Goal: Task Accomplishment & Management: Complete application form

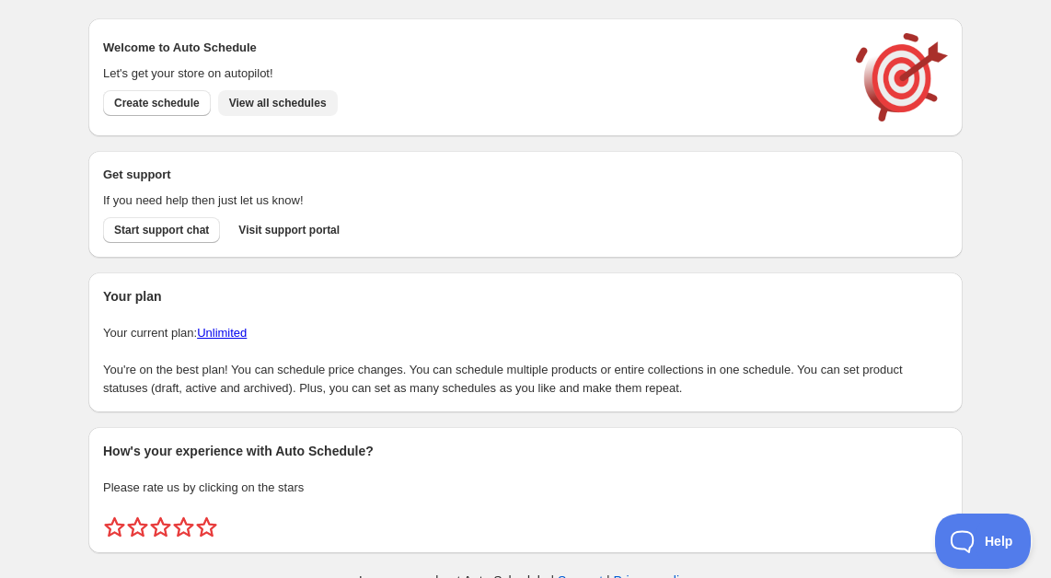
click at [268, 105] on span "View all schedules" at bounding box center [278, 103] width 98 height 15
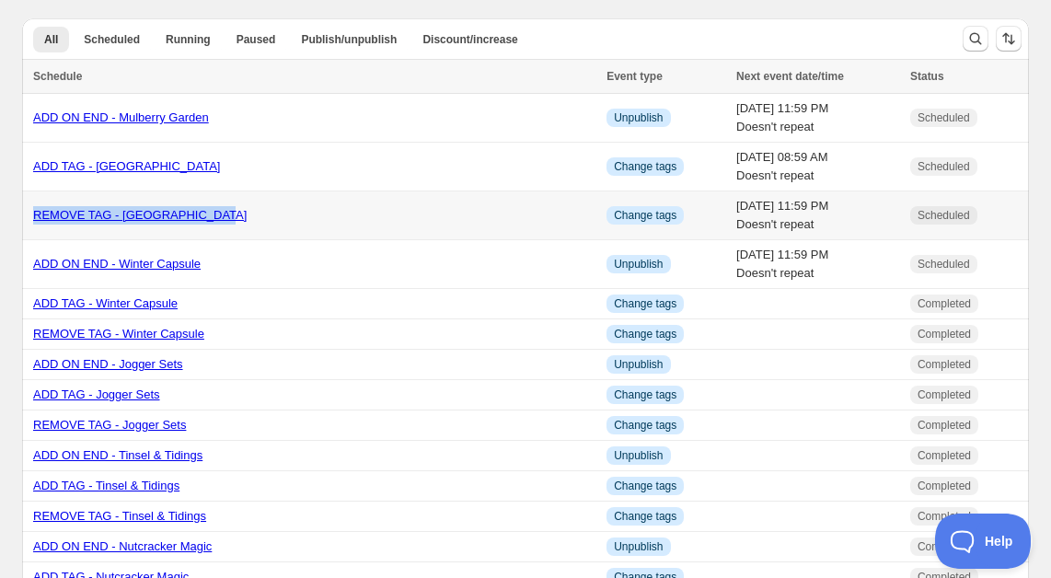
click at [165, 215] on link "REMOVE TAG - [GEOGRAPHIC_DATA]" at bounding box center [139, 215] width 213 height 14
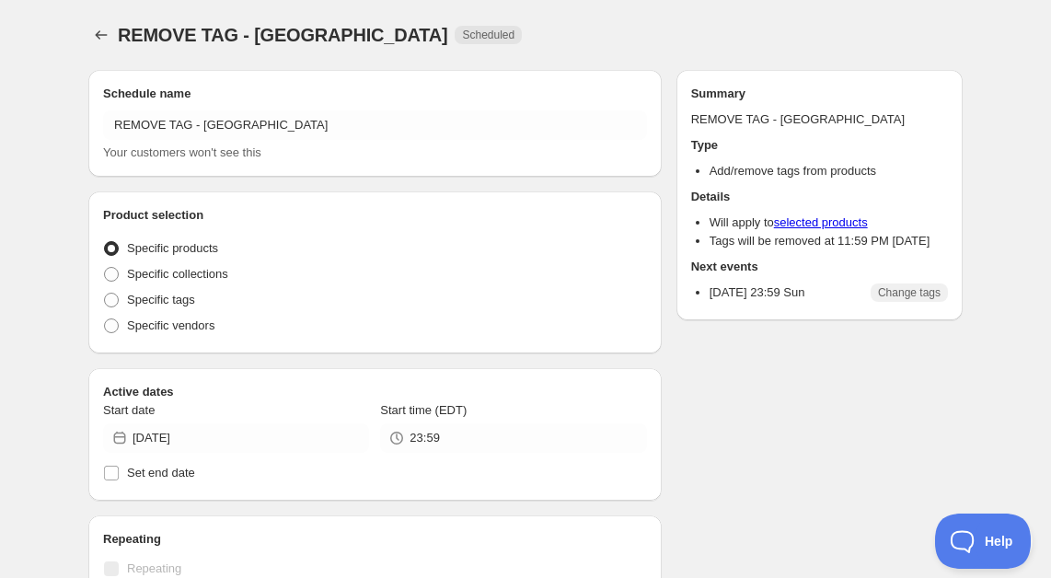
radio input "true"
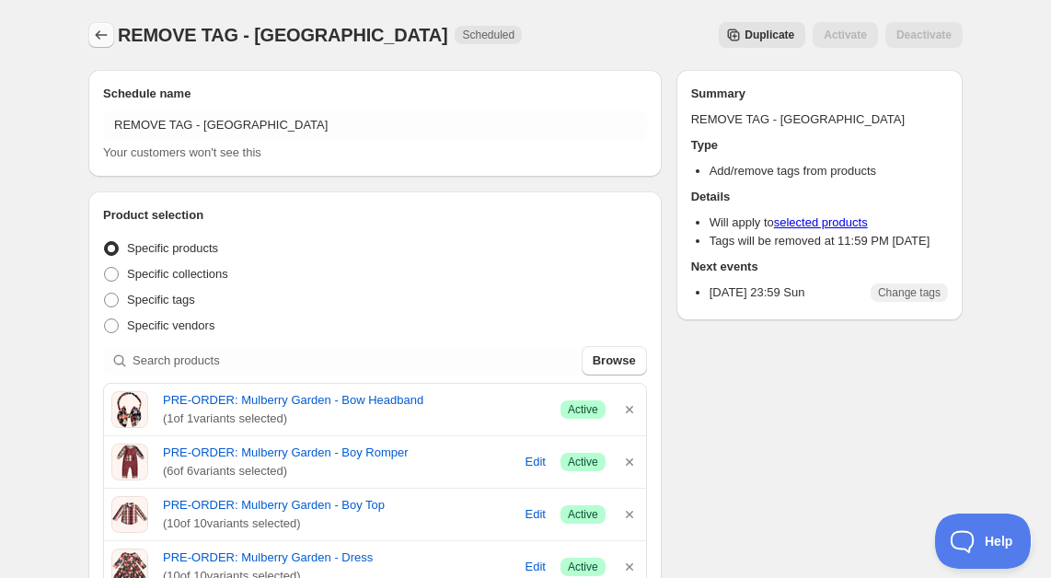
click at [95, 23] on button "Schedules" at bounding box center [101, 35] width 26 height 26
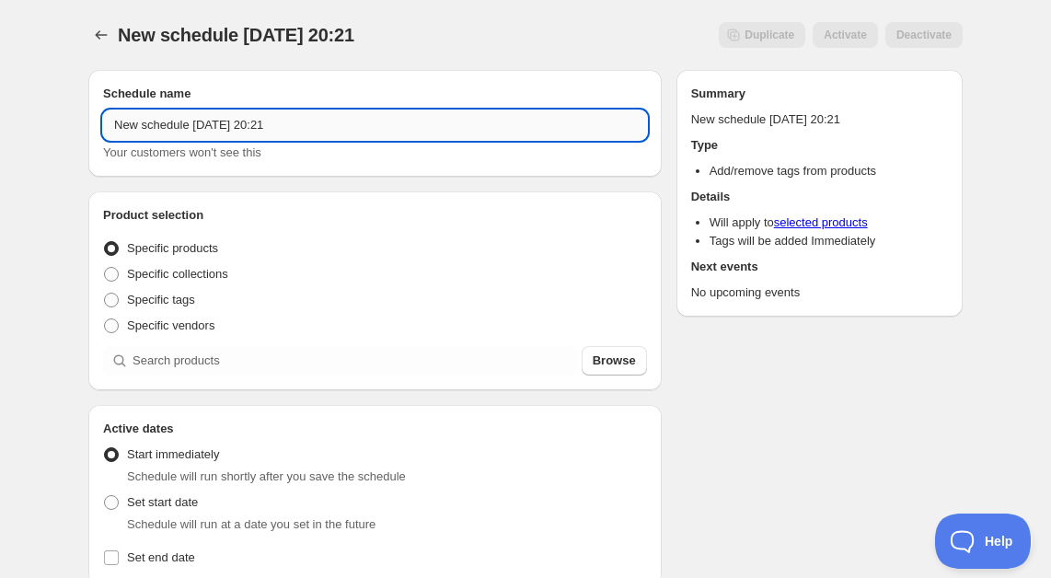
click at [272, 127] on input "New schedule [DATE] 20:21" at bounding box center [375, 124] width 544 height 29
type input "REMOVE TAG - Winterberry Blooms"
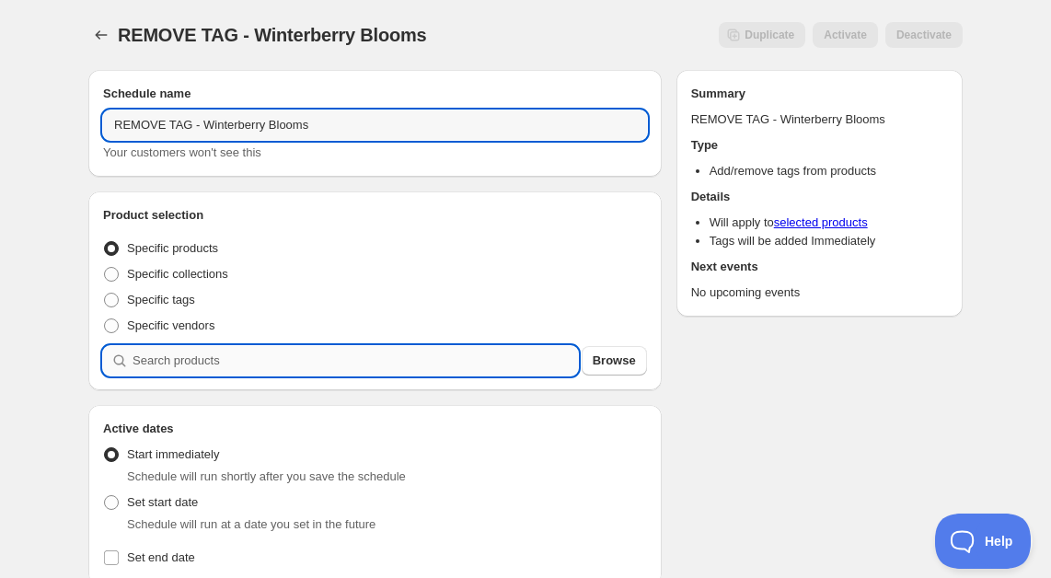
click at [179, 363] on input "search" at bounding box center [355, 360] width 445 height 29
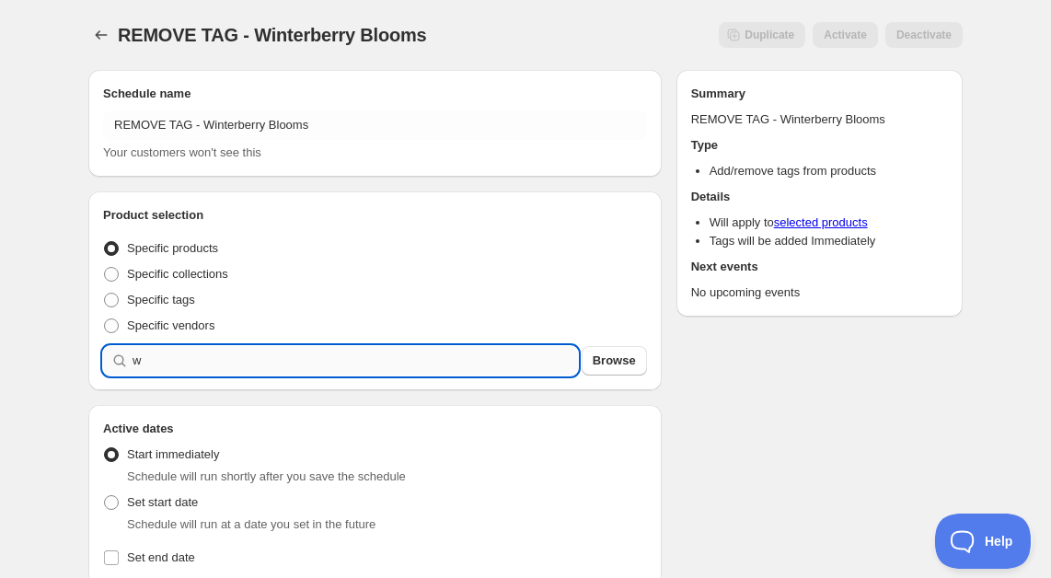
type input "w"
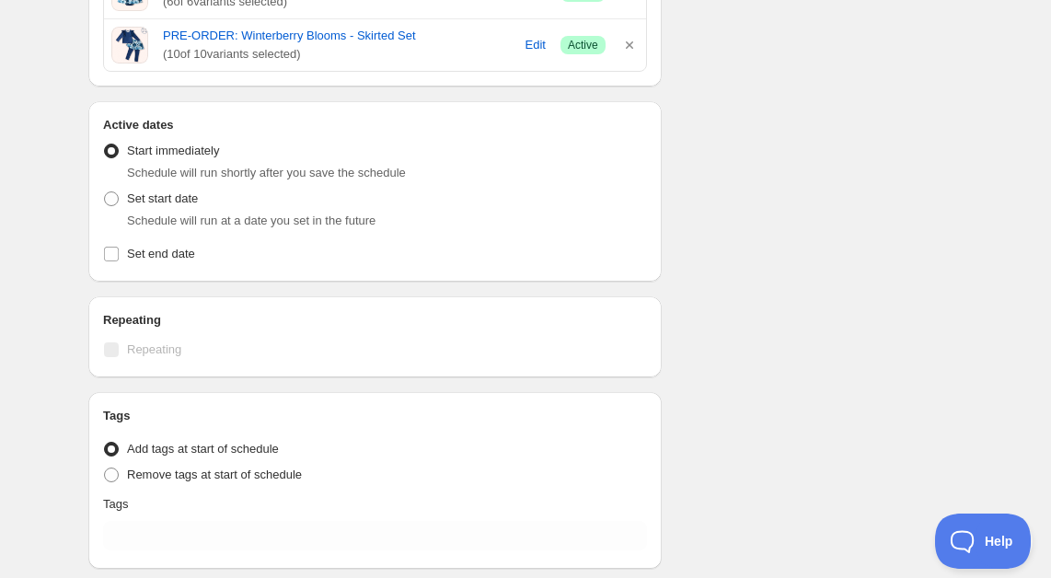
scroll to position [628, 0]
click at [222, 478] on span "Remove tags at start of schedule" at bounding box center [214, 474] width 175 height 14
click at [105, 467] on input "Remove tags at start of schedule" at bounding box center [104, 467] width 1 height 1
radio input "true"
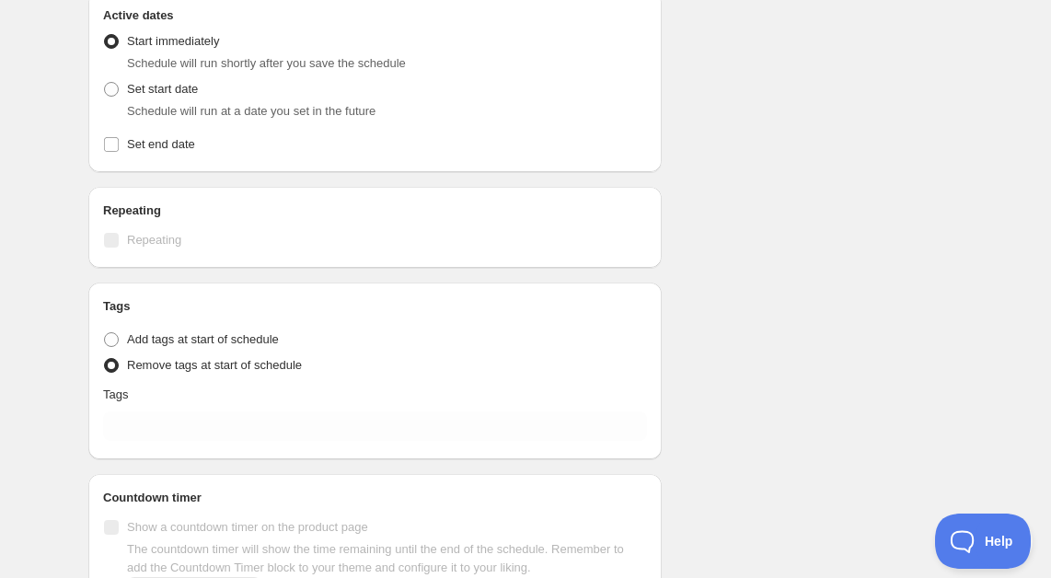
scroll to position [761, 0]
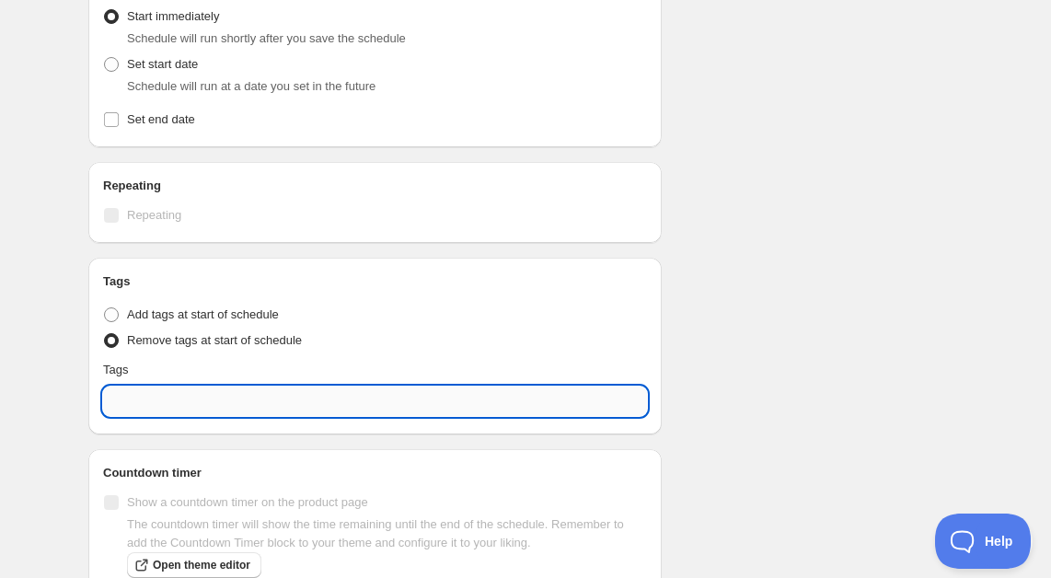
click at [209, 400] on input "text" at bounding box center [375, 400] width 544 height 29
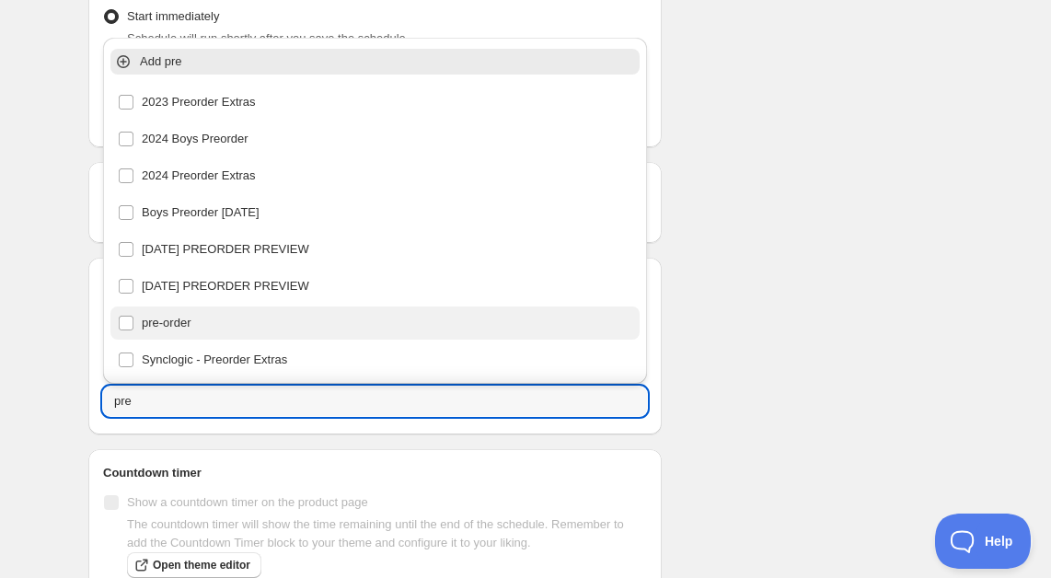
click at [155, 323] on div "pre-order" at bounding box center [375, 323] width 514 height 26
type input "pre-order"
checkbox input "true"
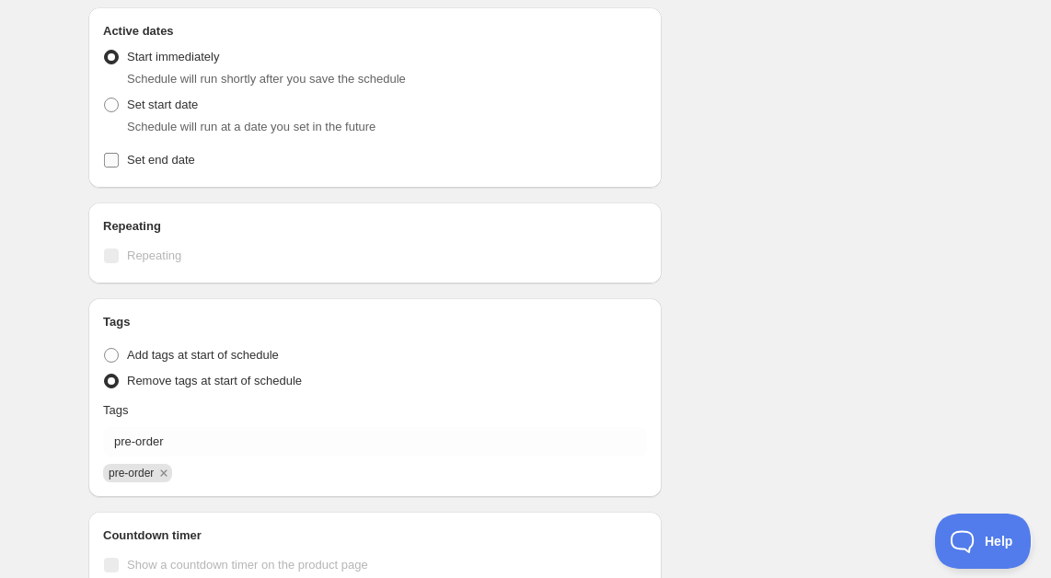
scroll to position [696, 0]
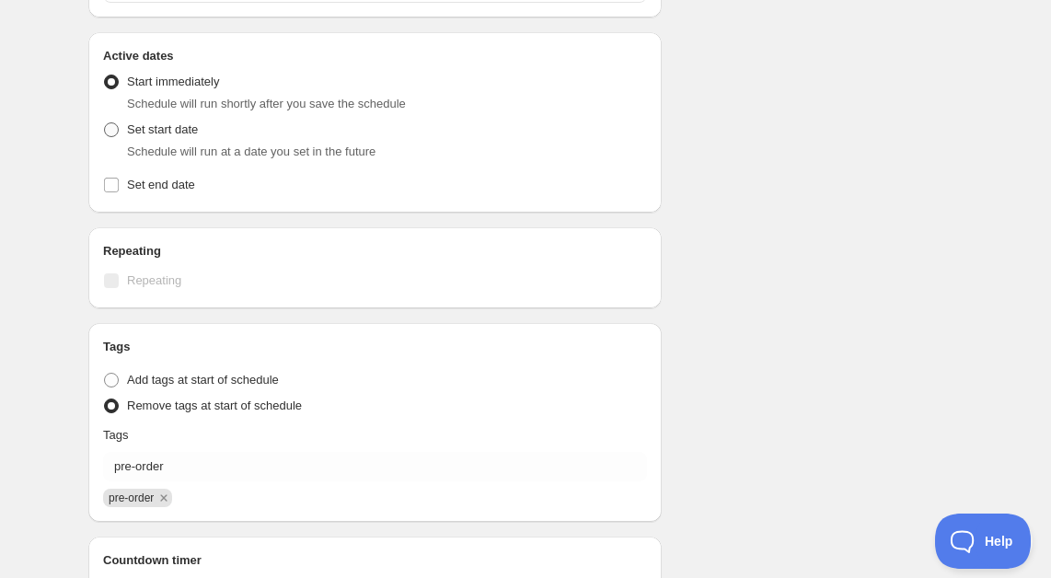
click at [114, 131] on span at bounding box center [111, 129] width 15 height 15
click at [105, 123] on input "Set start date" at bounding box center [104, 122] width 1 height 1
radio input "true"
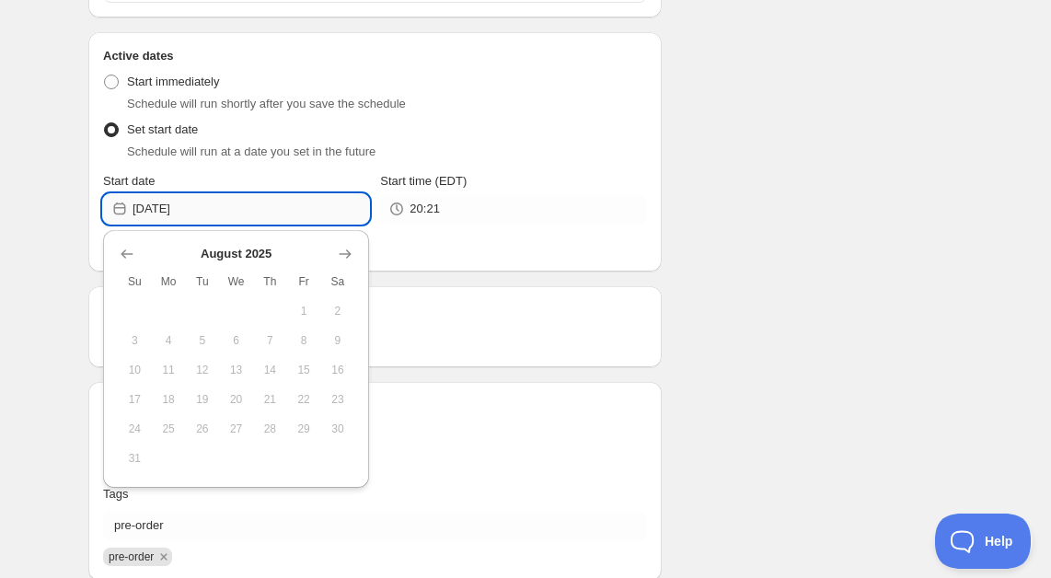
click at [221, 207] on input "[DATE]" at bounding box center [251, 208] width 236 height 29
type input "[DATE]"
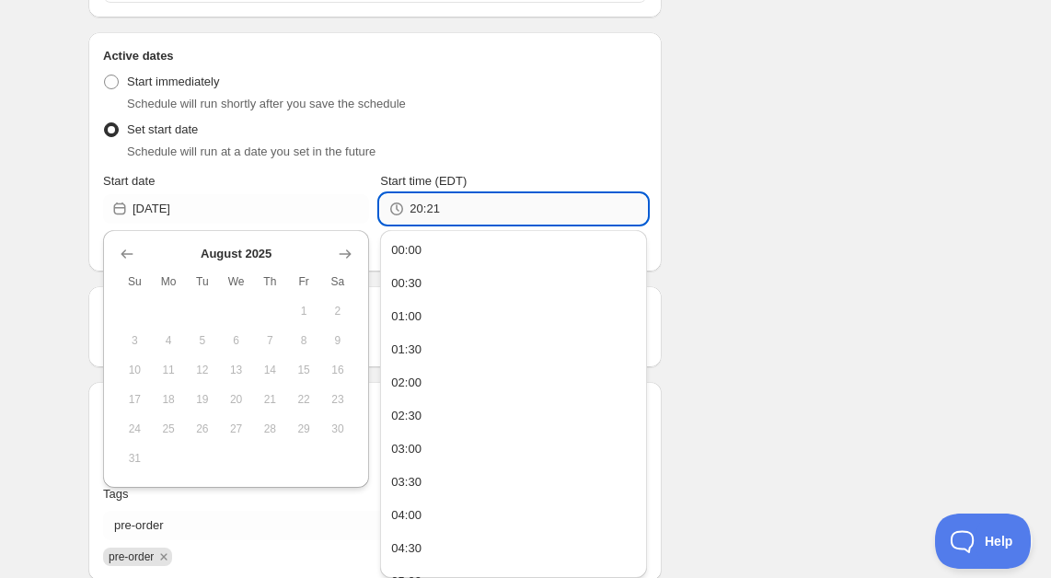
click at [472, 213] on input "20:21" at bounding box center [527, 208] width 236 height 29
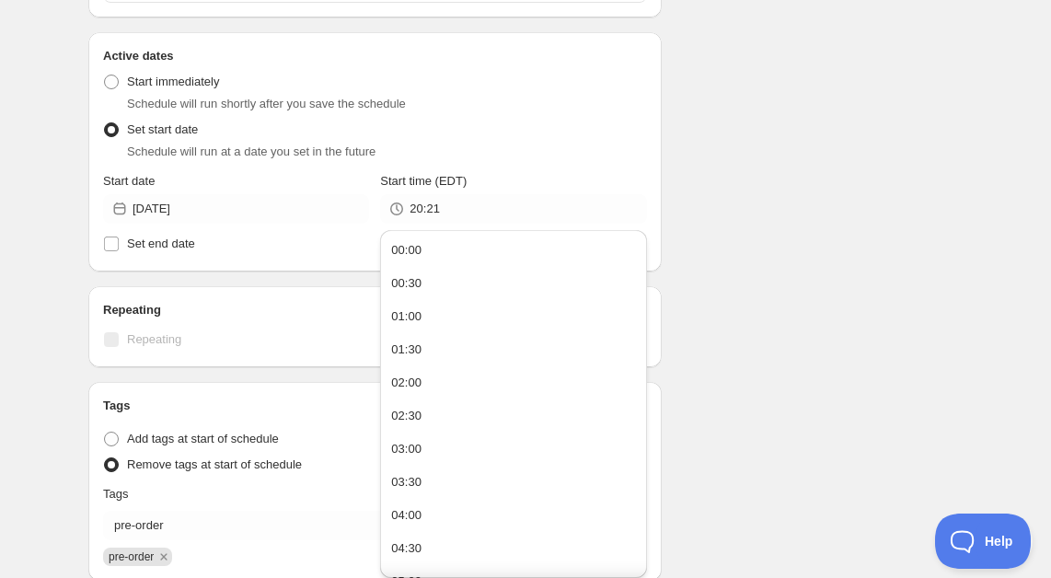
click at [409, 209] on div "20:21" at bounding box center [513, 208] width 266 height 29
click at [438, 209] on input "20:21" at bounding box center [527, 208] width 236 height 29
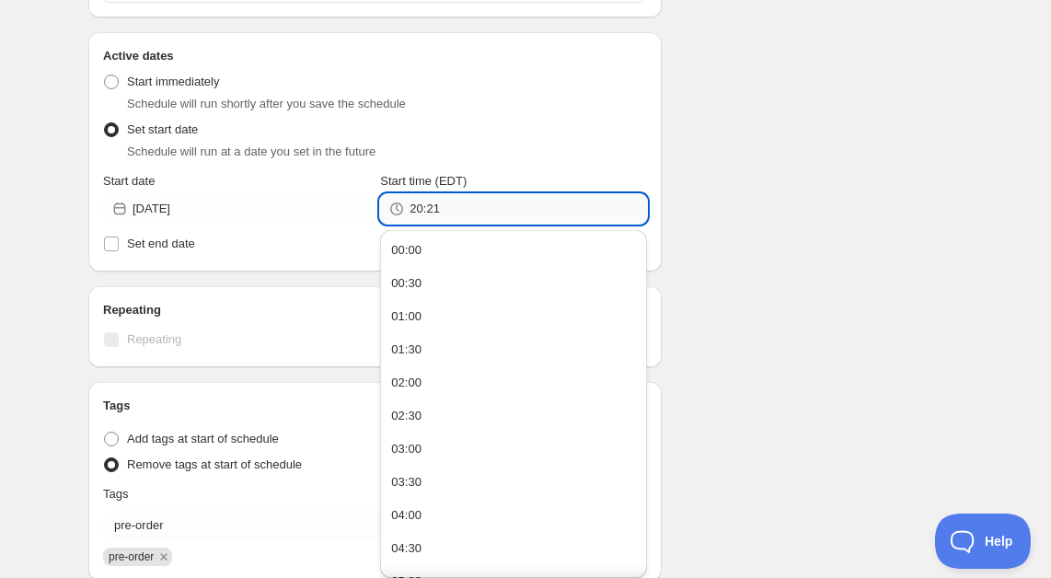
click at [438, 209] on input "20:21" at bounding box center [527, 208] width 236 height 29
type input "11:59"
click at [829, 191] on div "Schedule name REMOVE TAG - Winterberry Blooms Your customers won't see this Pro…" at bounding box center [518, 73] width 889 height 1427
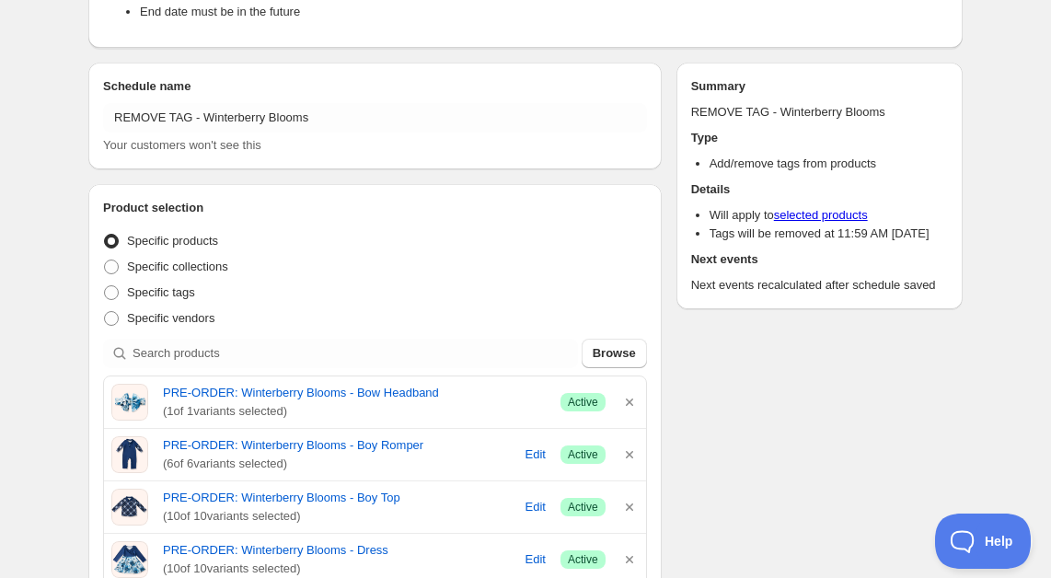
scroll to position [133, 0]
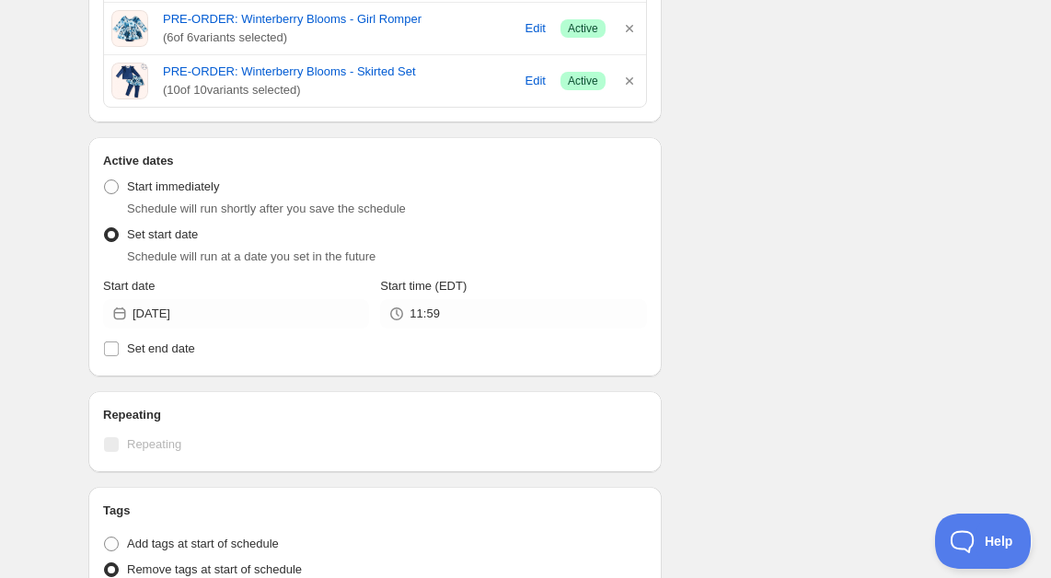
scroll to position [748, 0]
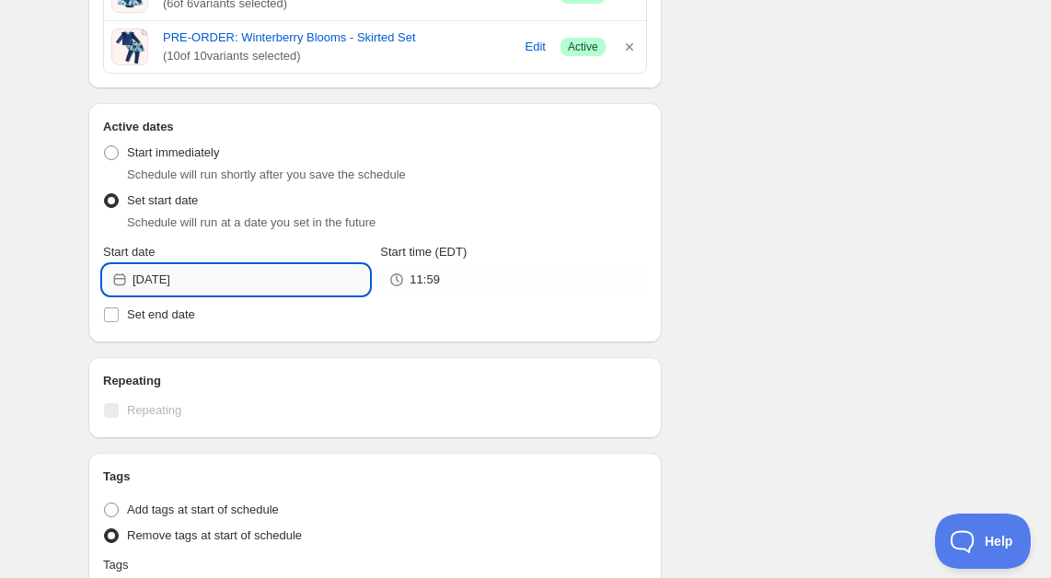
click at [231, 282] on input "[DATE]" at bounding box center [251, 279] width 236 height 29
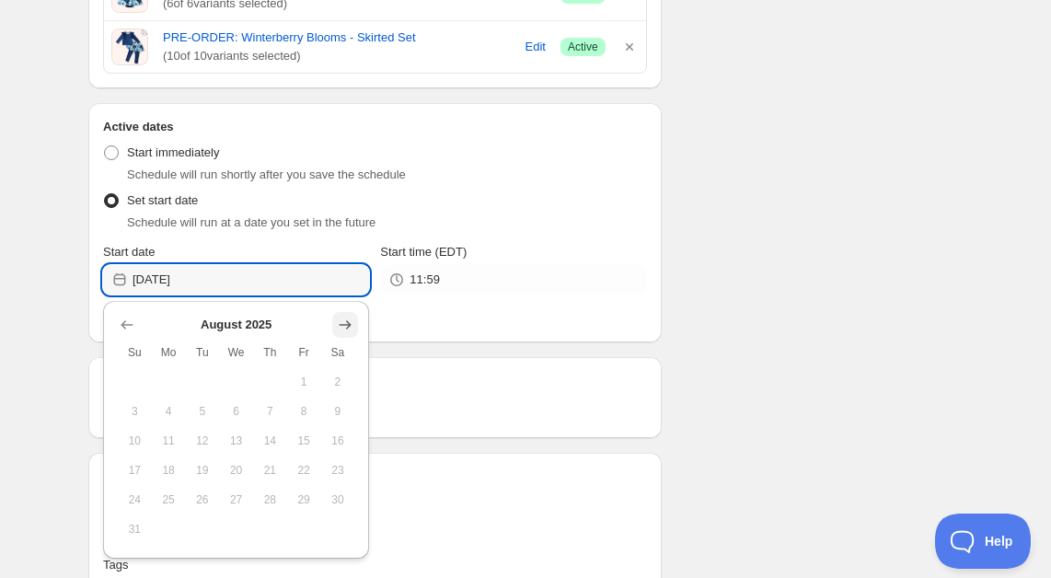
click at [342, 325] on icon "Show next month, September 2025" at bounding box center [346, 324] width 12 height 9
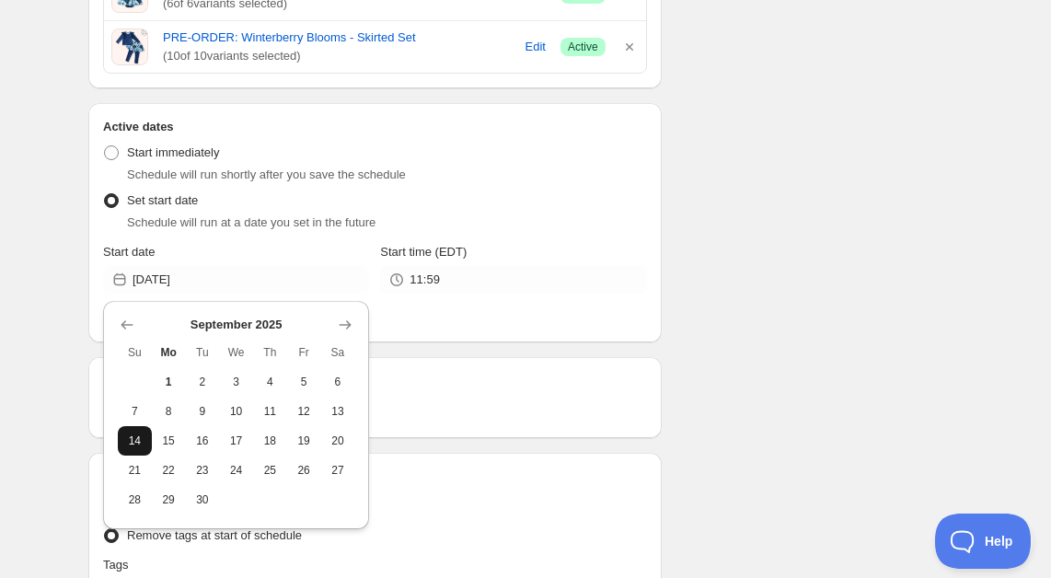
click at [133, 440] on span "14" at bounding box center [134, 440] width 19 height 15
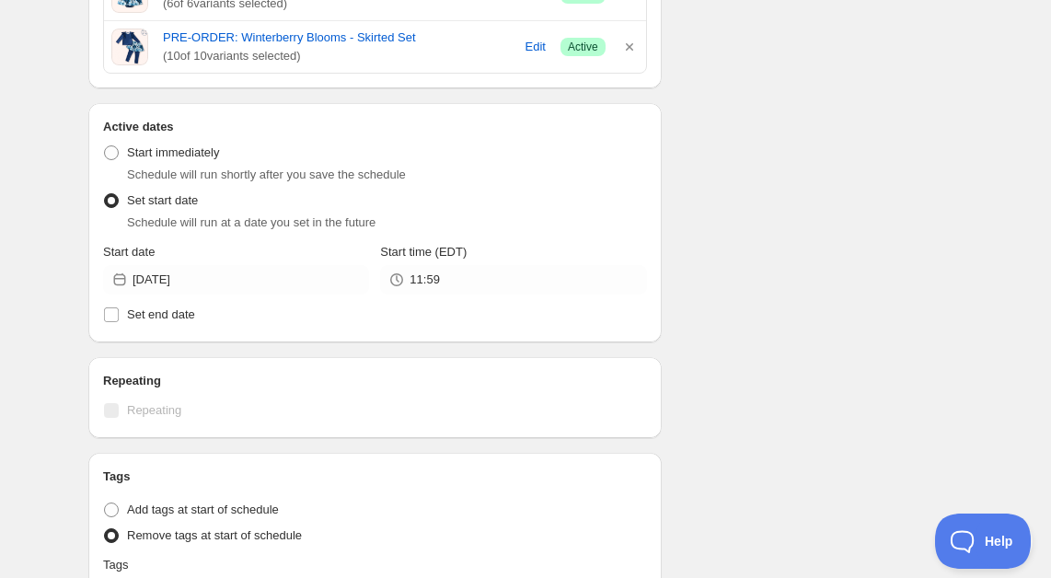
click at [734, 391] on div "There were some issues with your form submission End date must be in the future…" at bounding box center [518, 82] width 889 height 1551
click at [111, 314] on input "Set end date" at bounding box center [111, 314] width 15 height 15
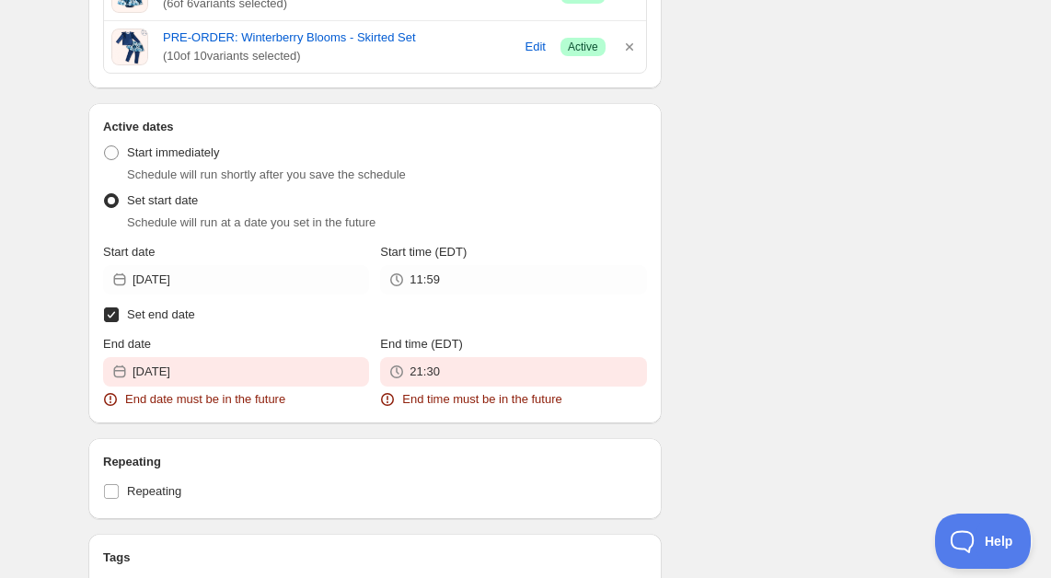
click at [111, 314] on input "Set end date" at bounding box center [111, 314] width 15 height 15
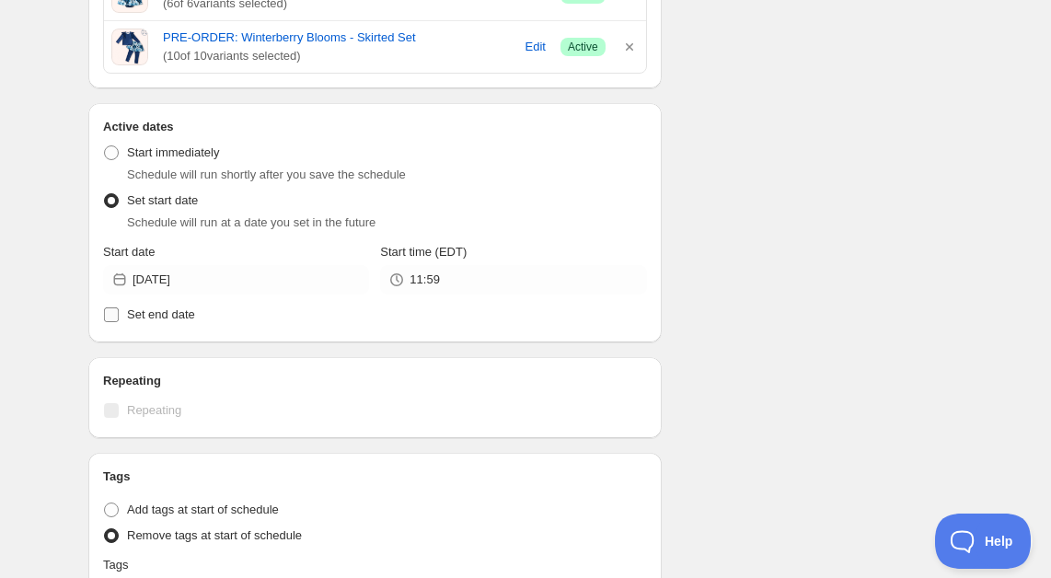
click at [111, 314] on input "Set end date" at bounding box center [111, 314] width 15 height 15
checkbox input "true"
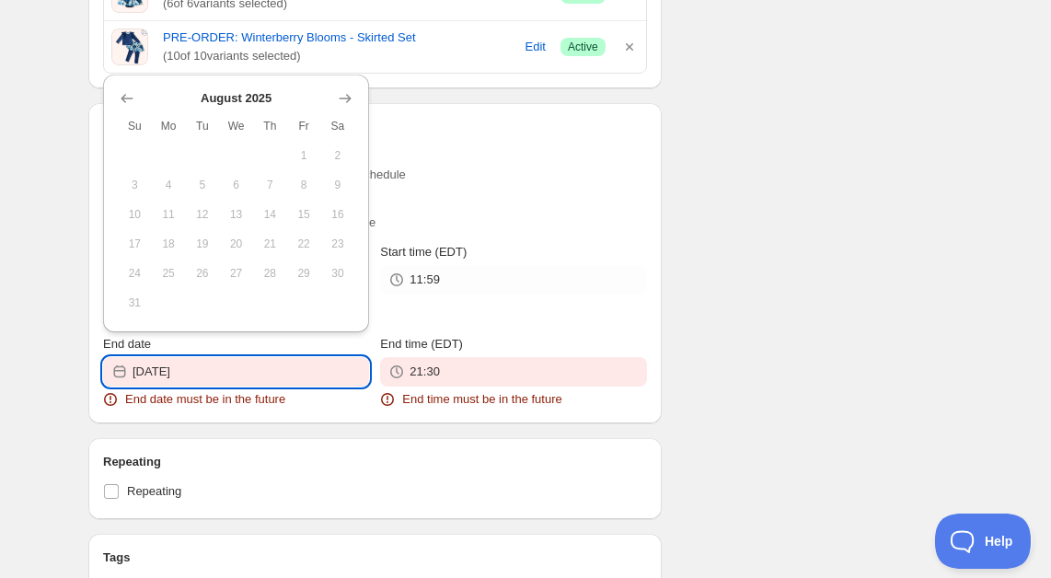
click at [256, 380] on input "[DATE]" at bounding box center [251, 371] width 236 height 29
click at [347, 92] on icon "Show next month, September 2025" at bounding box center [345, 98] width 18 height 18
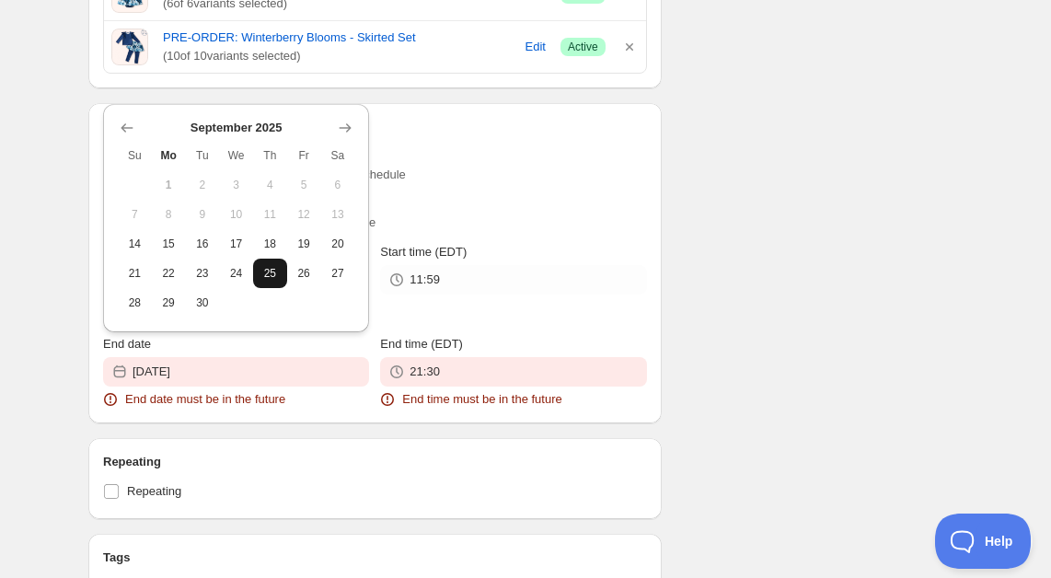
click at [279, 277] on span "25" at bounding box center [269, 273] width 19 height 15
type input "[DATE]"
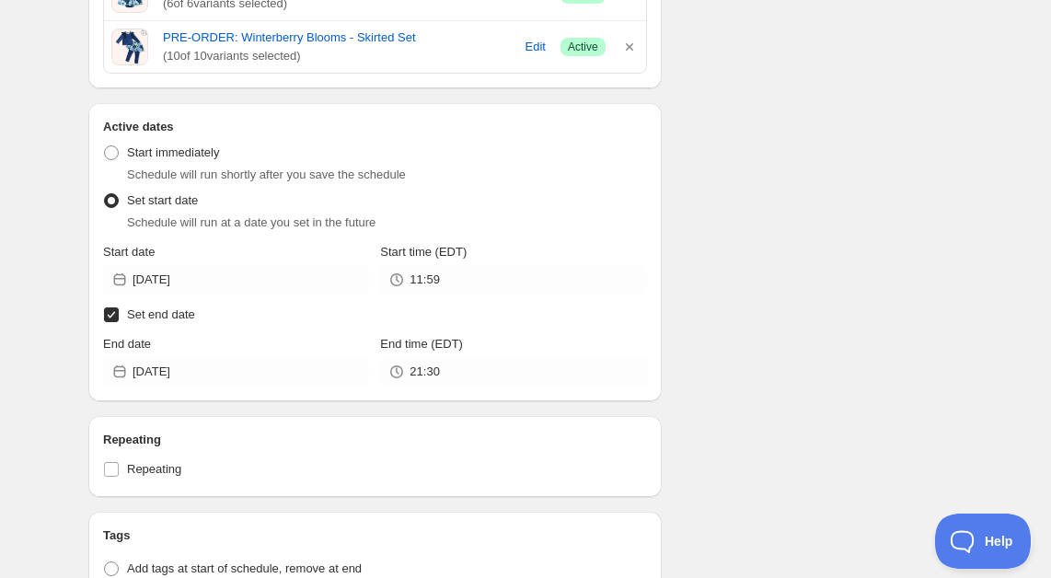
click at [112, 315] on input "Set end date" at bounding box center [111, 314] width 15 height 15
checkbox input "false"
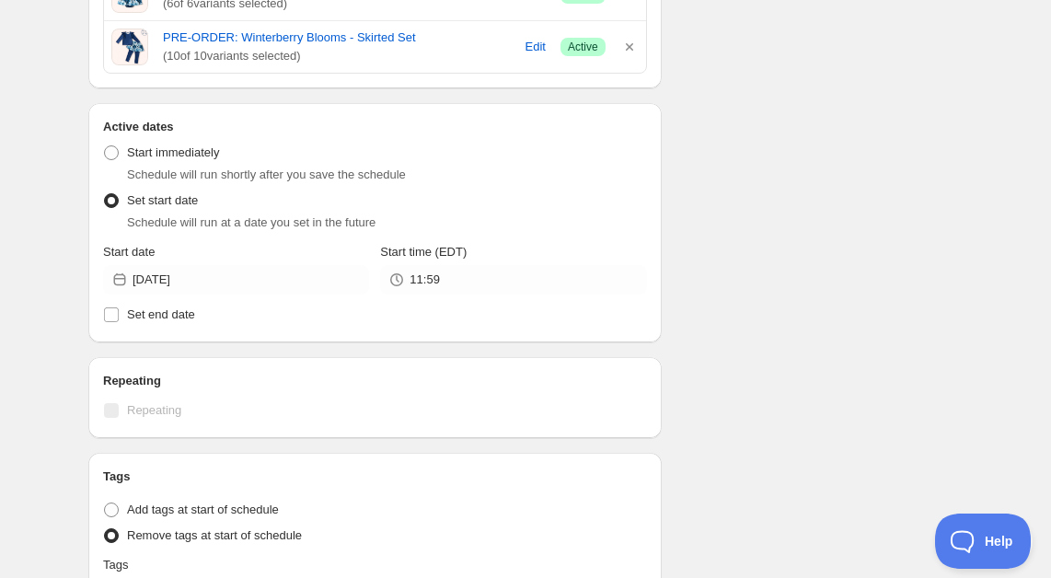
click at [796, 306] on div "There were some issues with your form submission End date must be in the future…" at bounding box center [518, 82] width 889 height 1551
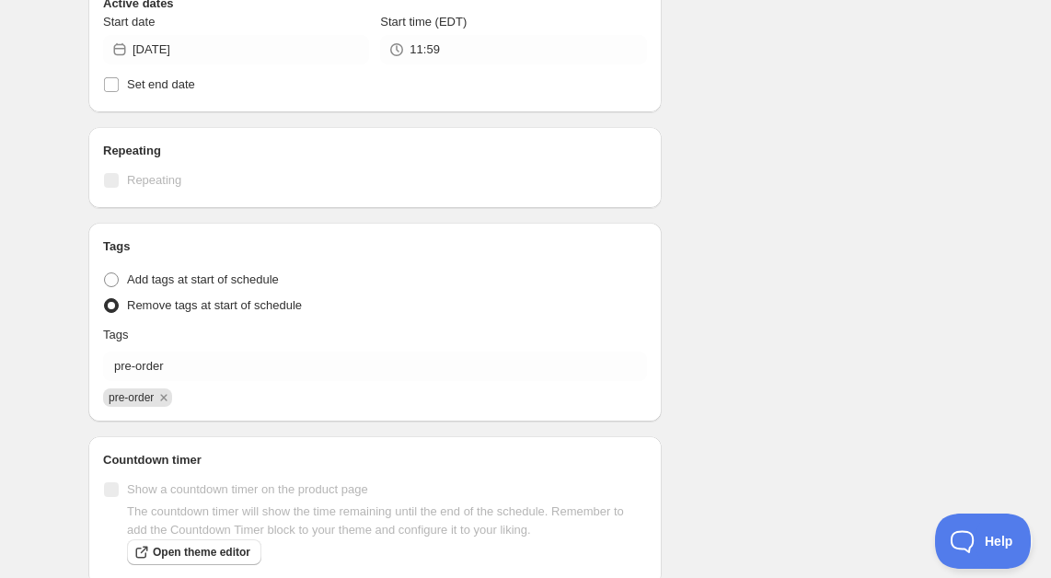
scroll to position [18, 0]
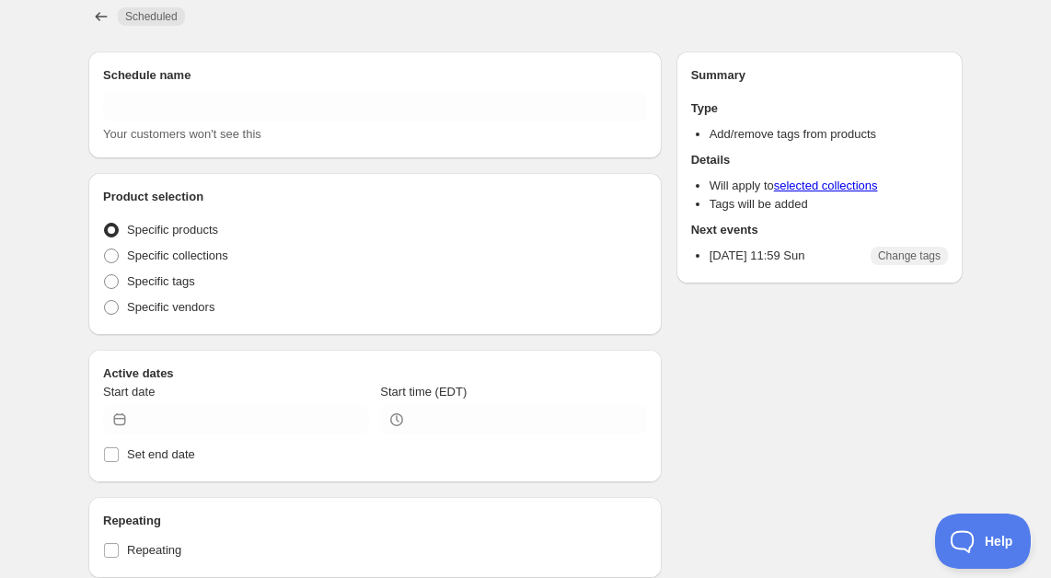
type input "REMOVE TAG - Winterberry Blooms"
radio input "true"
type input "[DATE]"
type input "11:59"
radio input "true"
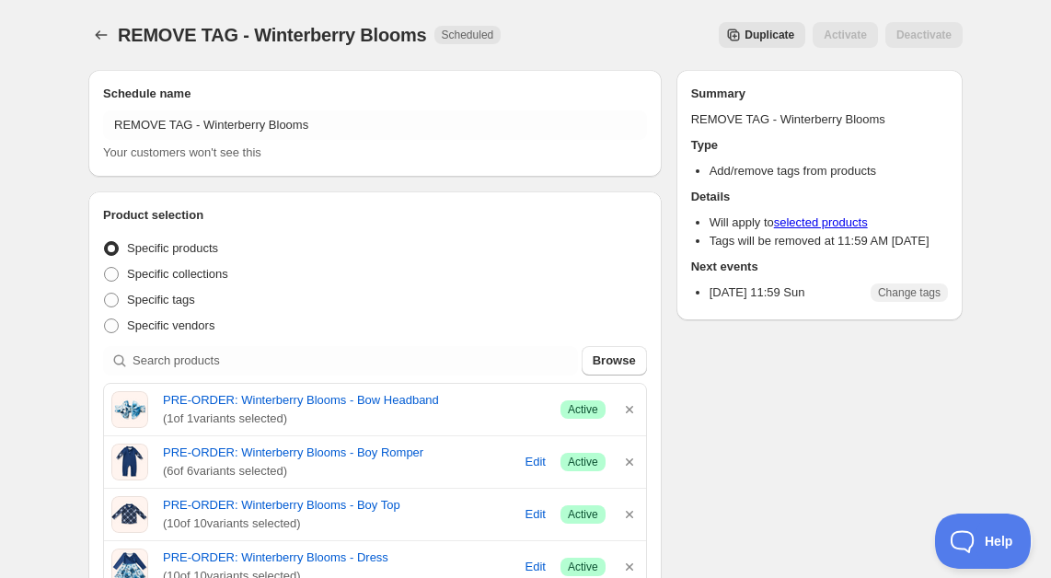
scroll to position [0, 0]
click at [100, 31] on icon "Schedules" at bounding box center [101, 35] width 18 height 18
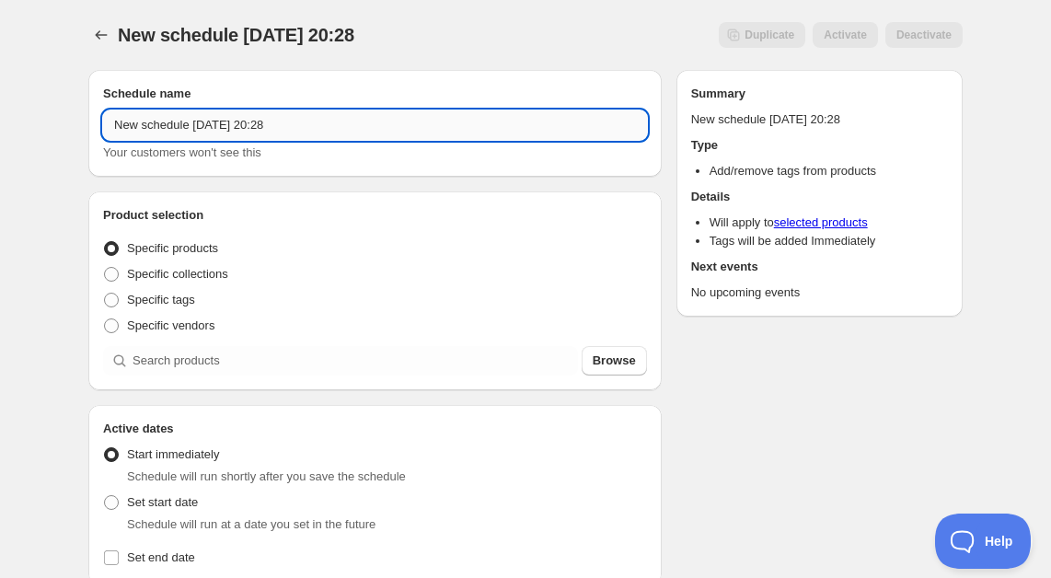
click at [195, 132] on input "New schedule [DATE] 20:28" at bounding box center [375, 124] width 544 height 29
type input "ADD TAG - Winterberry Blooms"
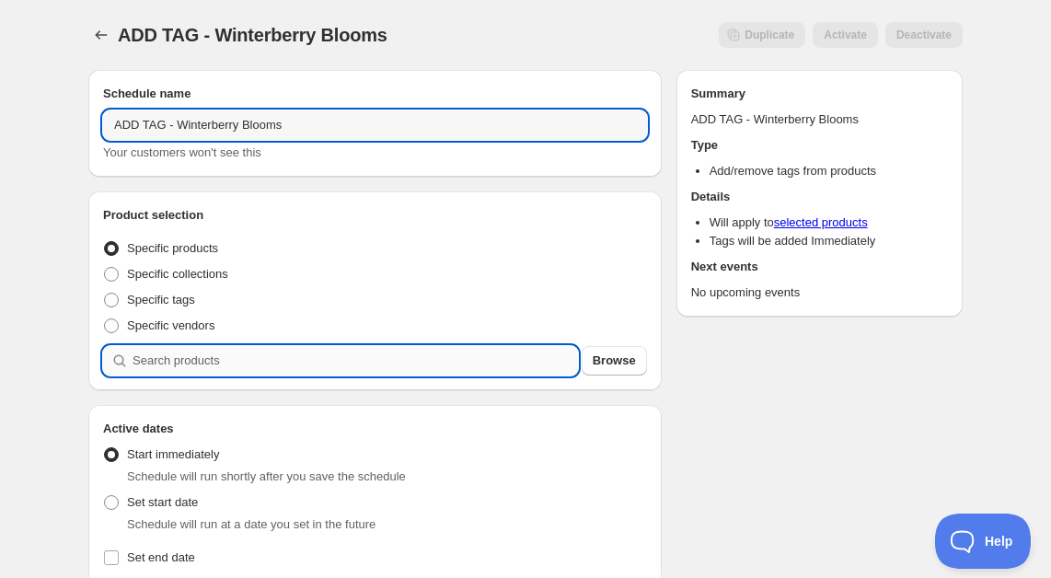
click at [144, 356] on input "search" at bounding box center [355, 360] width 445 height 29
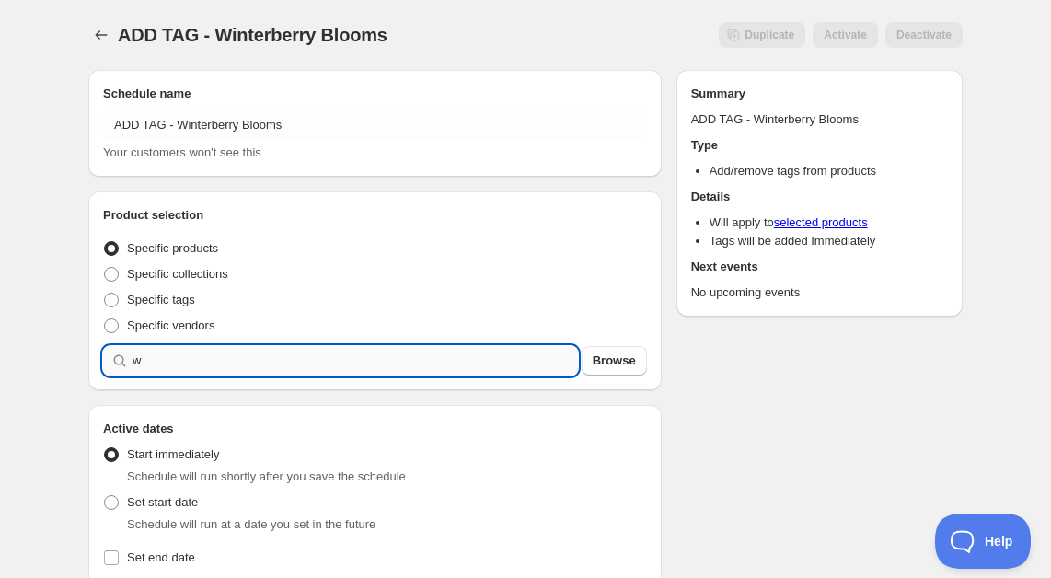
type input "w"
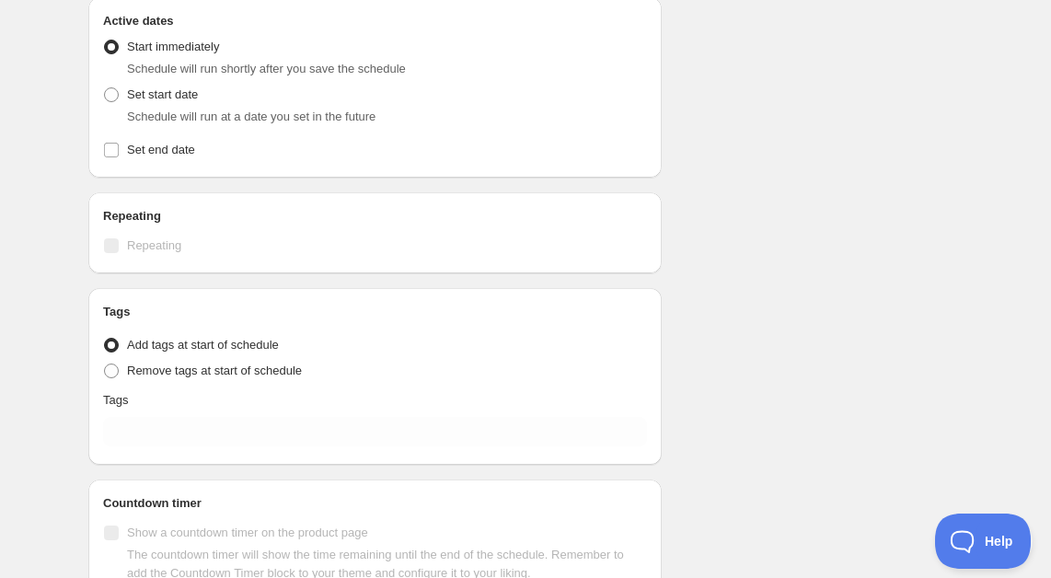
scroll to position [742, 0]
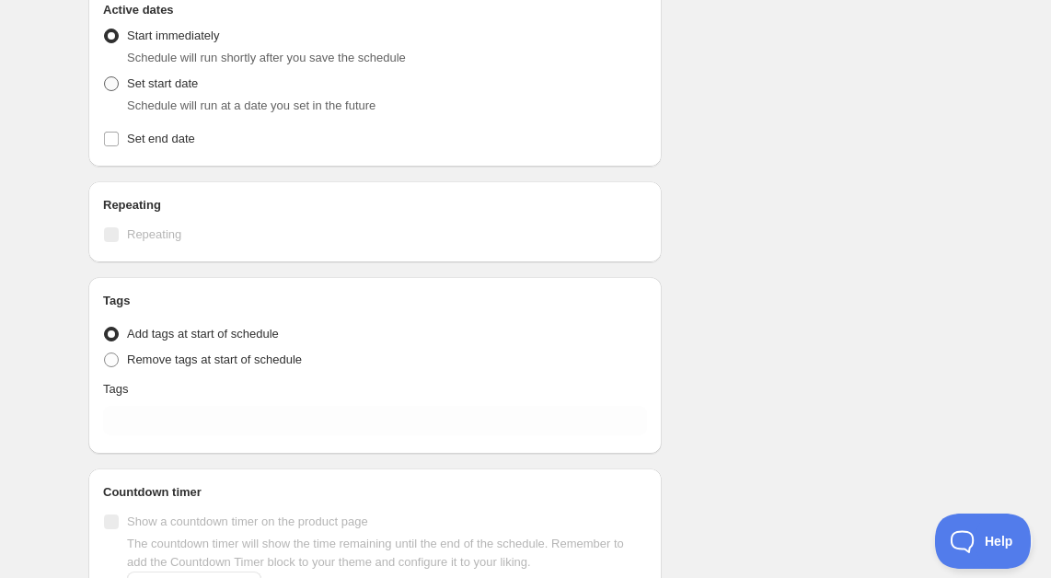
click at [109, 91] on span at bounding box center [111, 83] width 15 height 15
click at [105, 77] on input "Set start date" at bounding box center [104, 76] width 1 height 1
radio input "true"
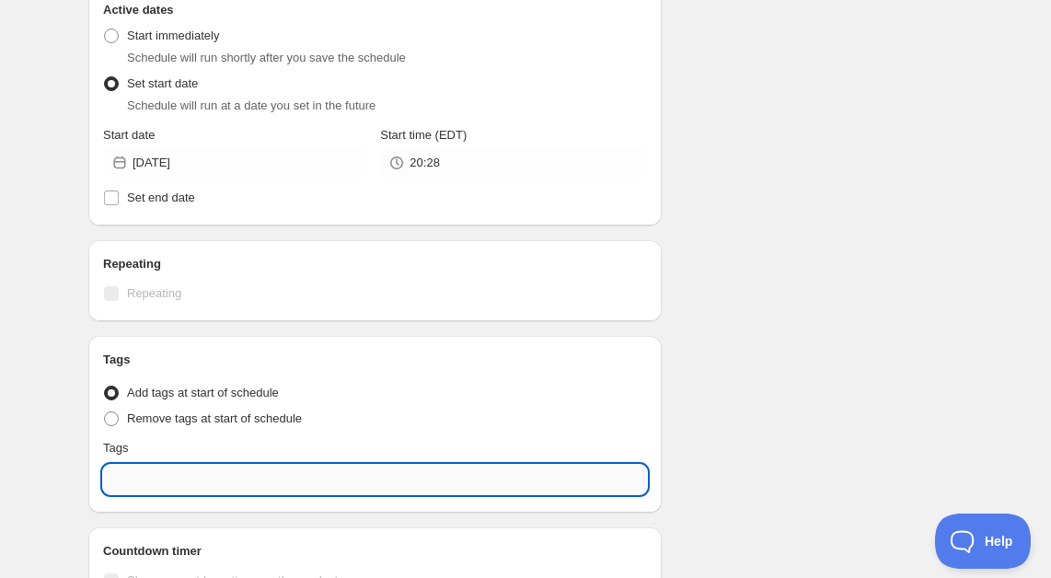
click at [129, 488] on input "text" at bounding box center [375, 479] width 544 height 29
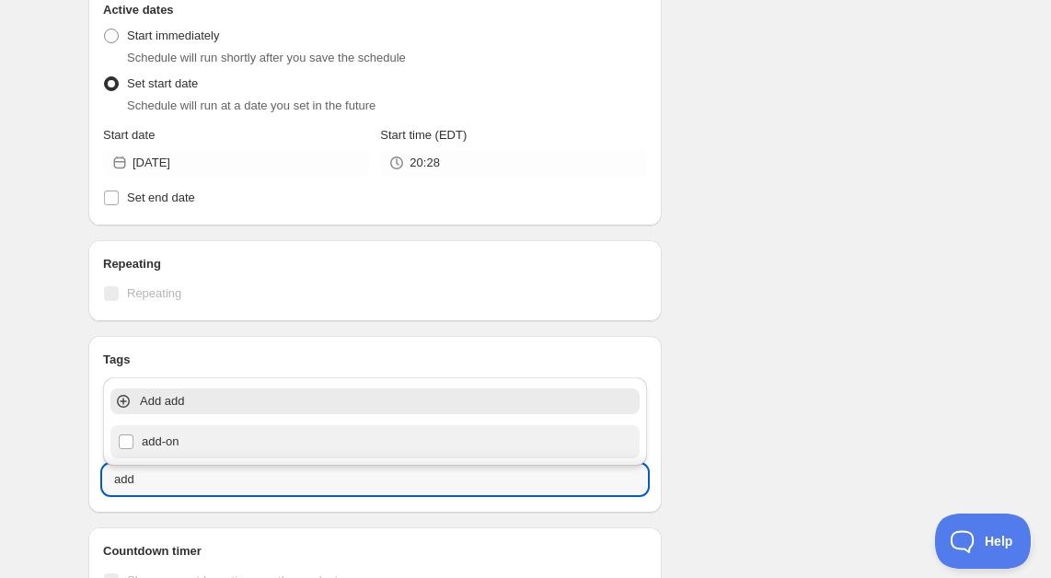
click at [166, 447] on div "add-on" at bounding box center [375, 442] width 514 height 26
type input "add-on"
checkbox input "true"
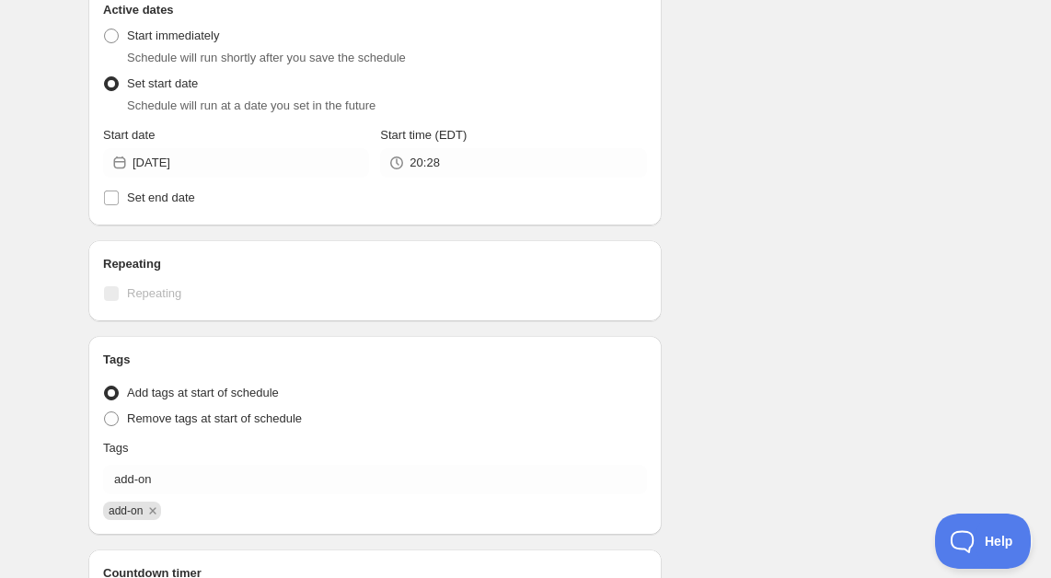
click at [711, 430] on div "Schedule name ADD TAG - Winterberry Blooms Your customers won't see this Produc…" at bounding box center [518, 27] width 889 height 1427
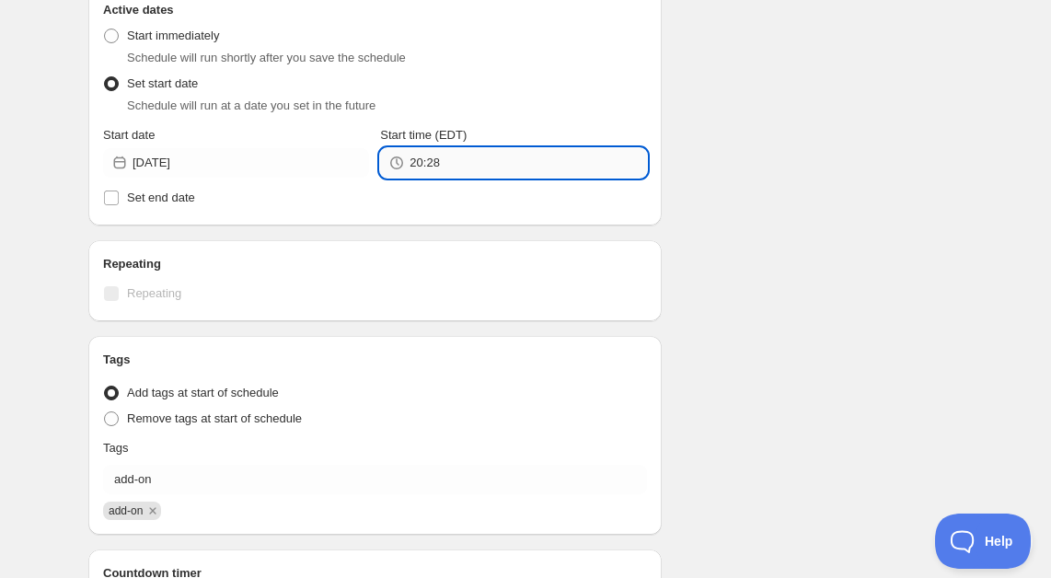
click at [465, 166] on input "20:28" at bounding box center [527, 162] width 236 height 29
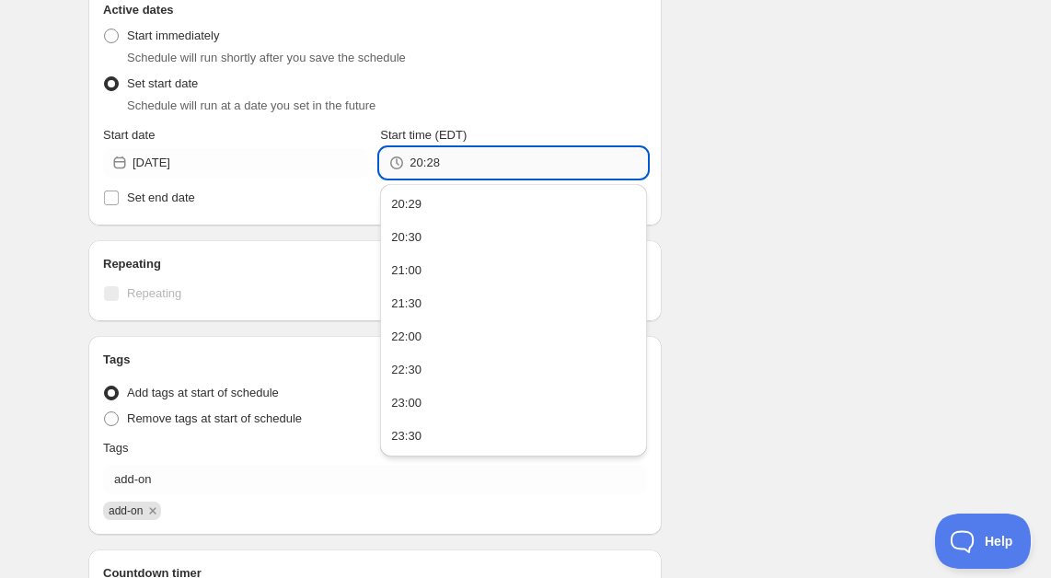
click at [465, 166] on input "20:28" at bounding box center [527, 162] width 236 height 29
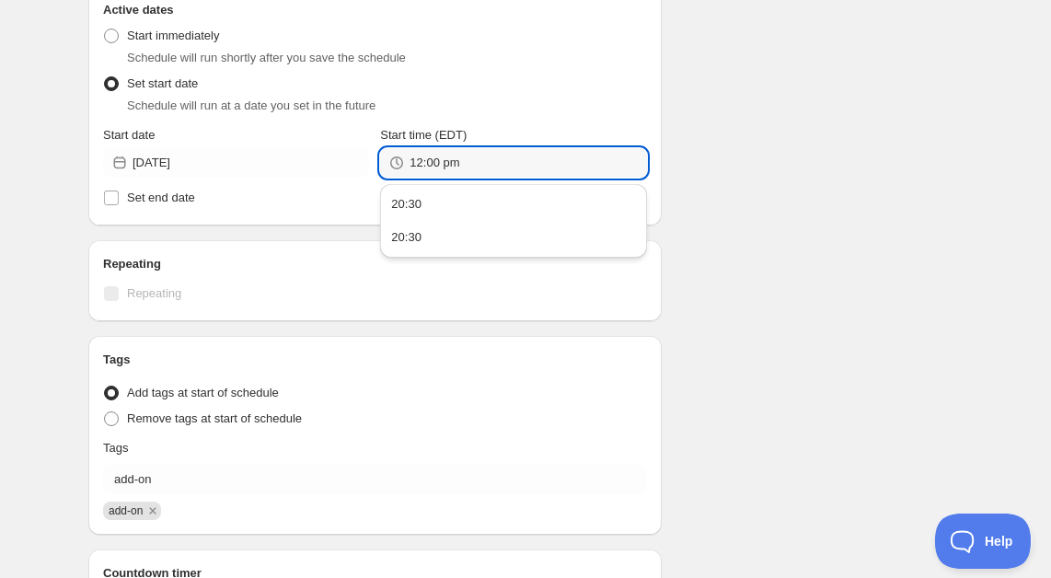
type input "12:00"
click at [764, 182] on div "Schedule name ADD TAG - Winterberry Blooms Your customers won't see this Produc…" at bounding box center [518, 27] width 889 height 1427
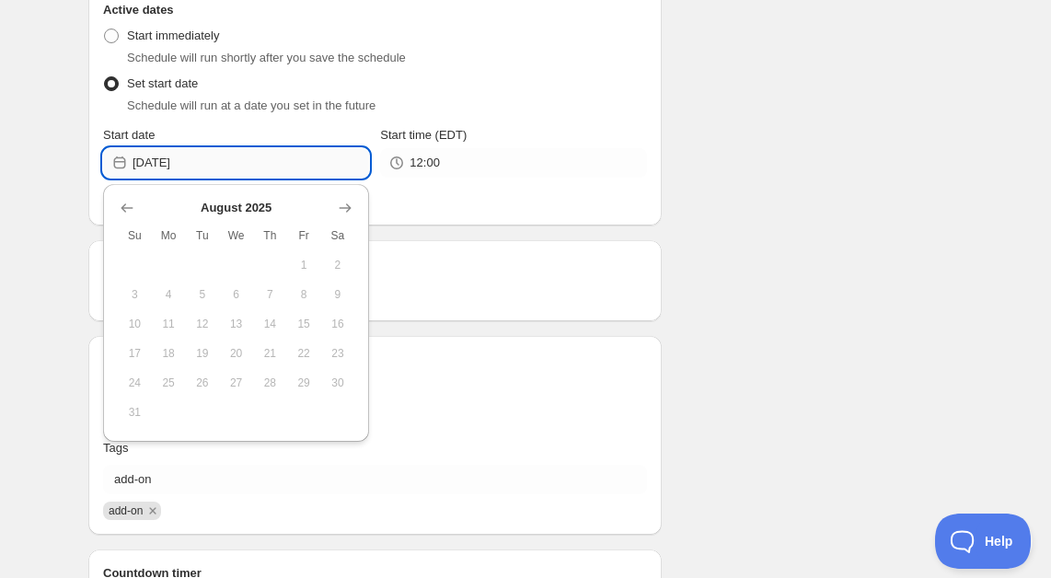
click at [234, 164] on input "[DATE]" at bounding box center [251, 162] width 236 height 29
click at [348, 206] on icon "Show next month, September 2025" at bounding box center [345, 208] width 18 height 18
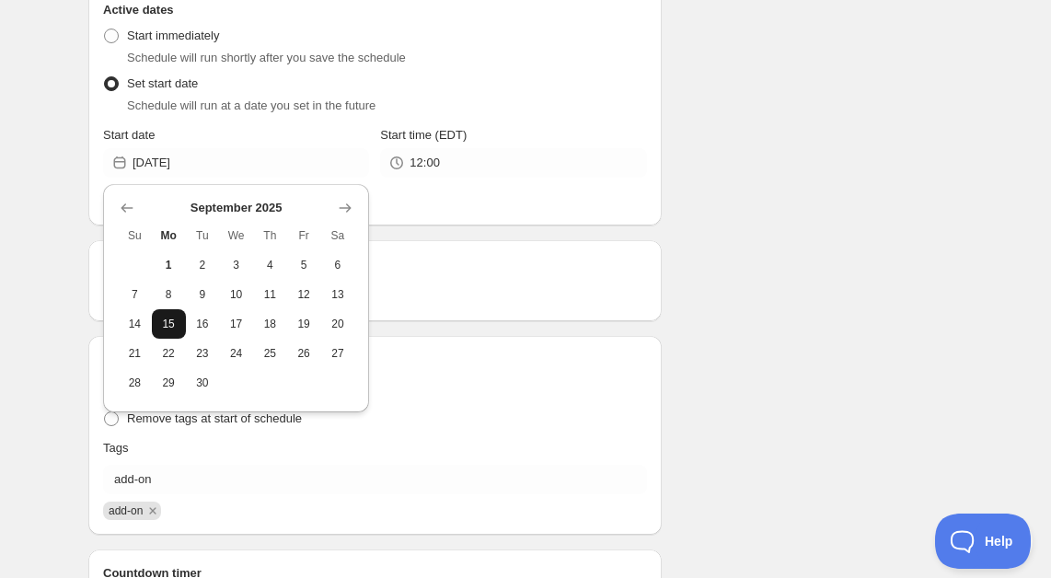
click at [157, 326] on button "15" at bounding box center [169, 323] width 34 height 29
type input "[DATE]"
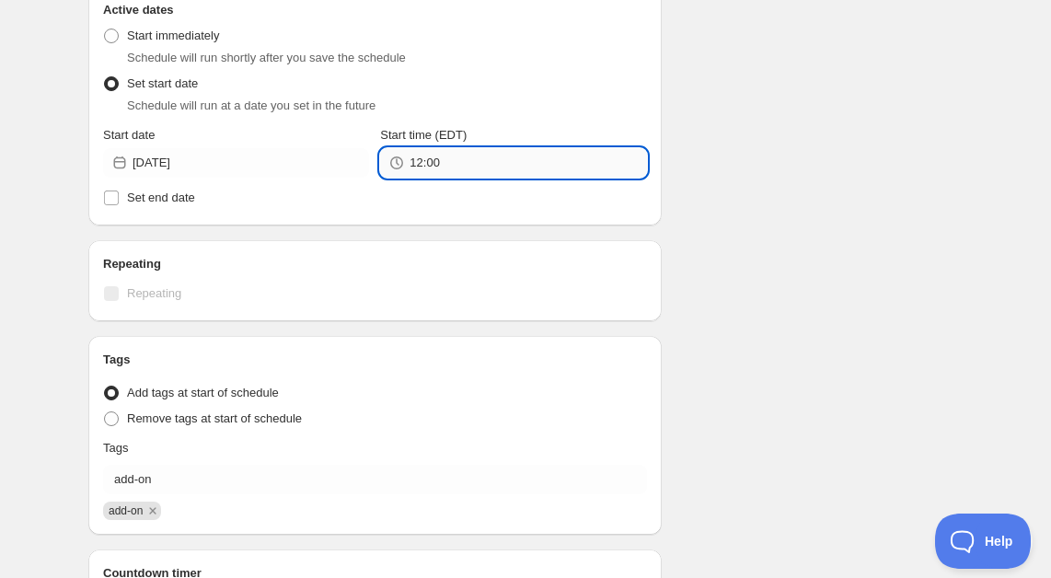
click at [461, 163] on input "12:00" at bounding box center [527, 162] width 236 height 29
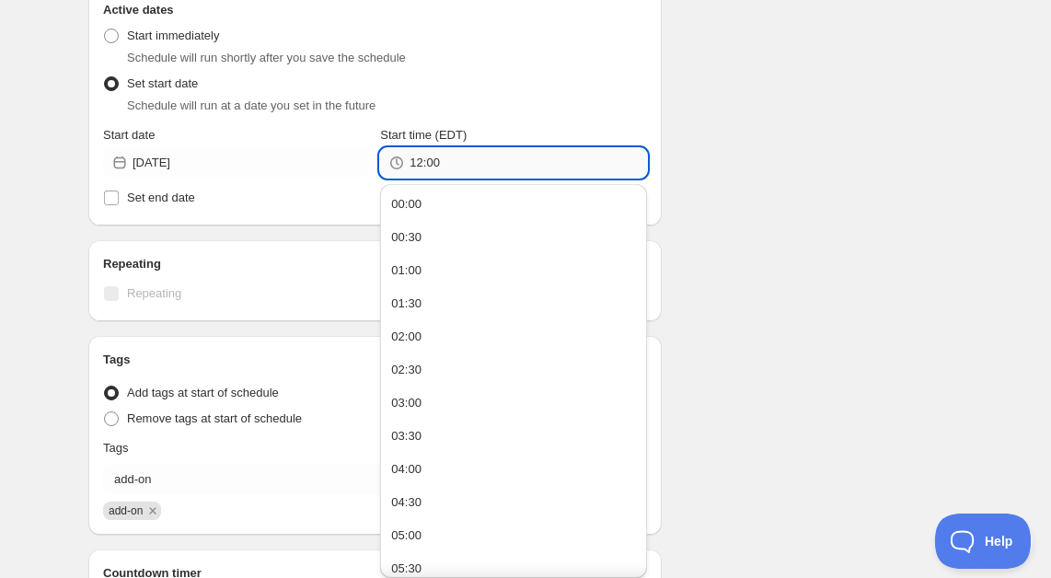
click at [461, 163] on input "12:00" at bounding box center [527, 162] width 236 height 29
type input "09:00"
click at [732, 163] on div "Schedule name ADD TAG - Winterberry Blooms Your customers won't see this Produc…" at bounding box center [518, 27] width 889 height 1427
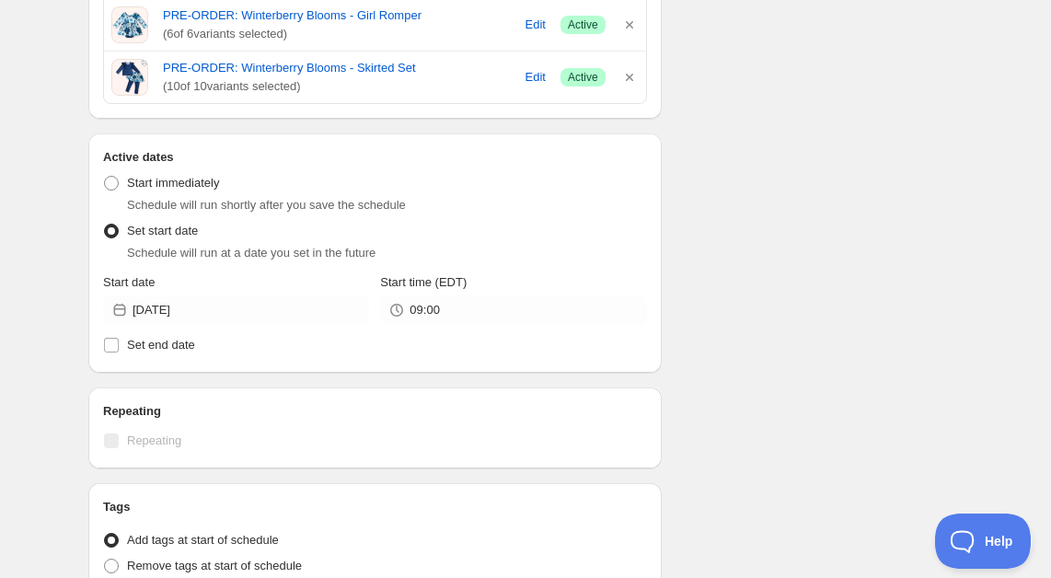
scroll to position [743, 0]
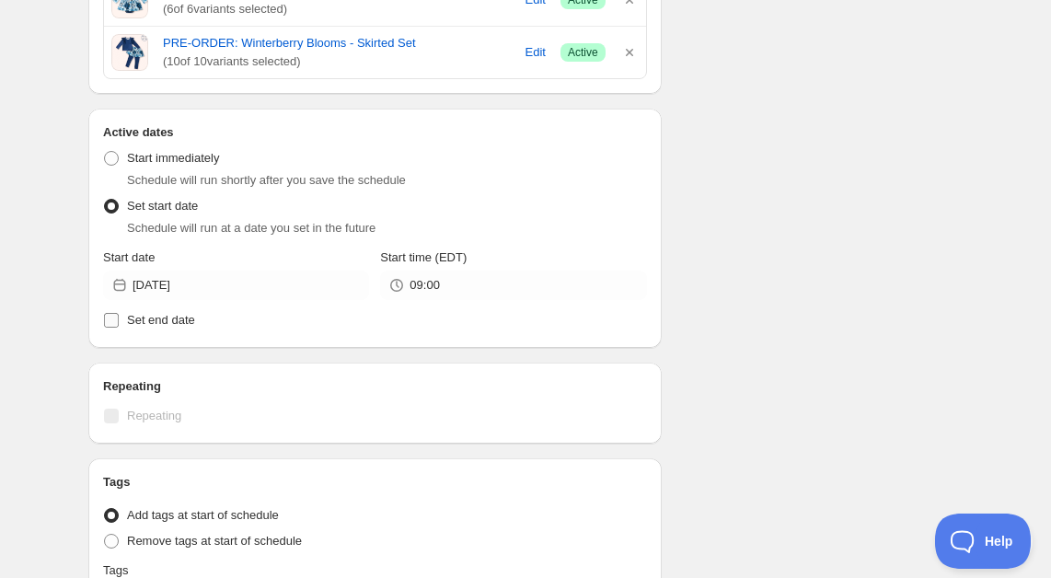
click at [159, 321] on span "Set end date" at bounding box center [161, 320] width 68 height 14
click at [119, 321] on input "Set end date" at bounding box center [111, 320] width 15 height 15
checkbox input "true"
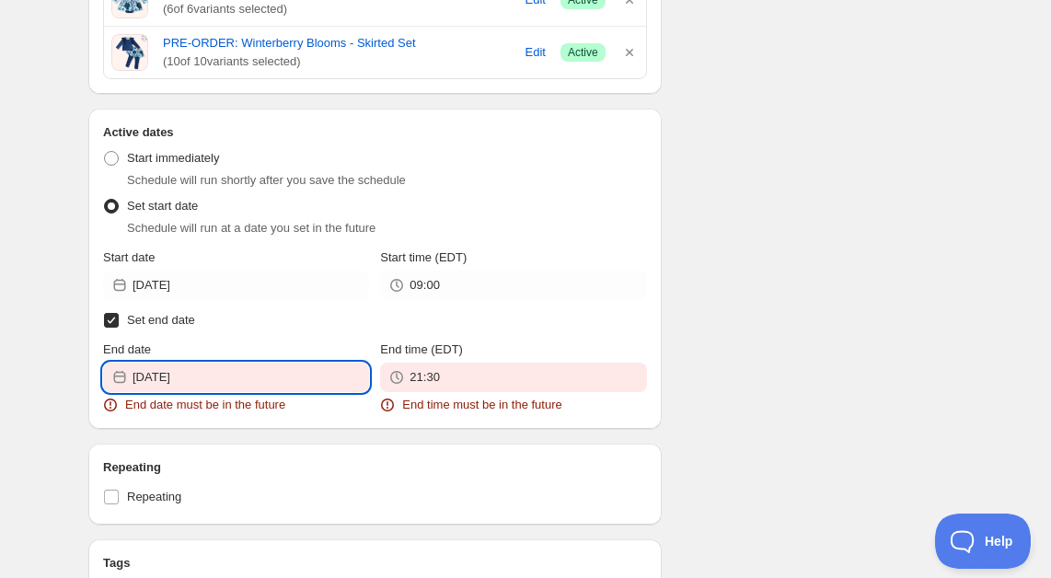
click at [318, 381] on input "[DATE]" at bounding box center [251, 377] width 236 height 29
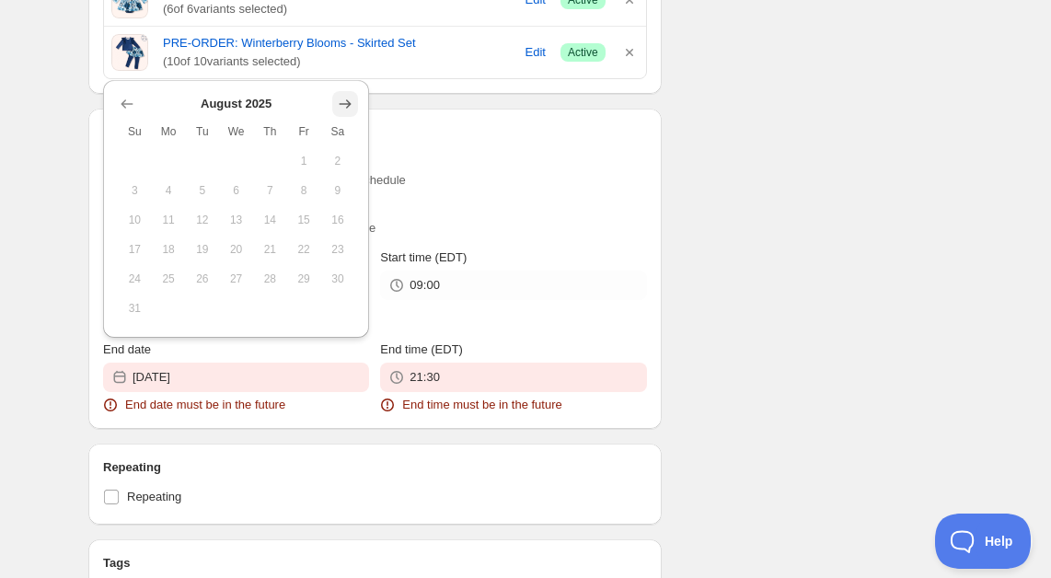
click at [349, 110] on icon "Show next month, September 2025" at bounding box center [345, 104] width 18 height 18
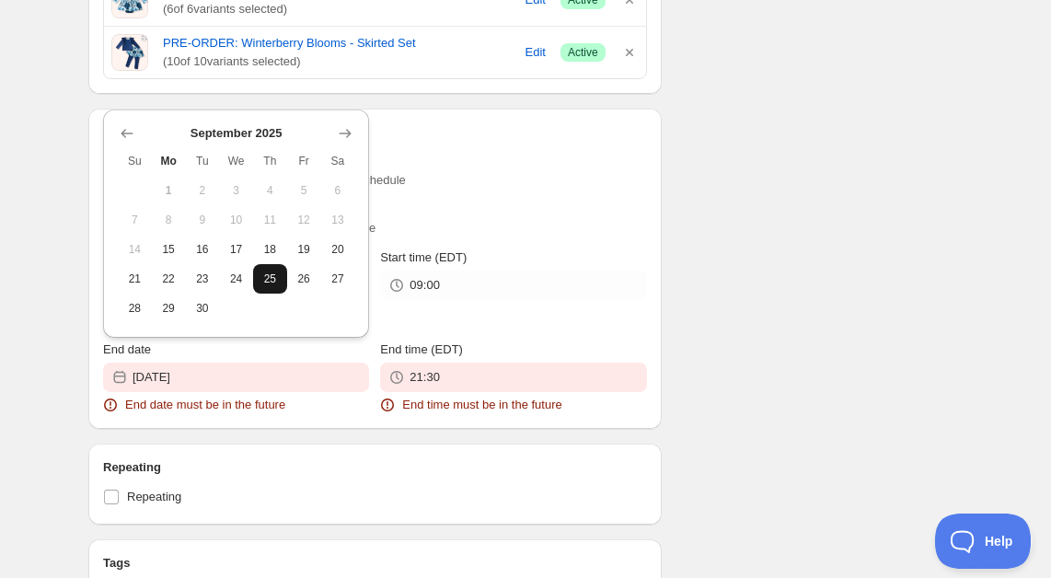
click at [261, 284] on span "25" at bounding box center [269, 278] width 19 height 15
type input "[DATE]"
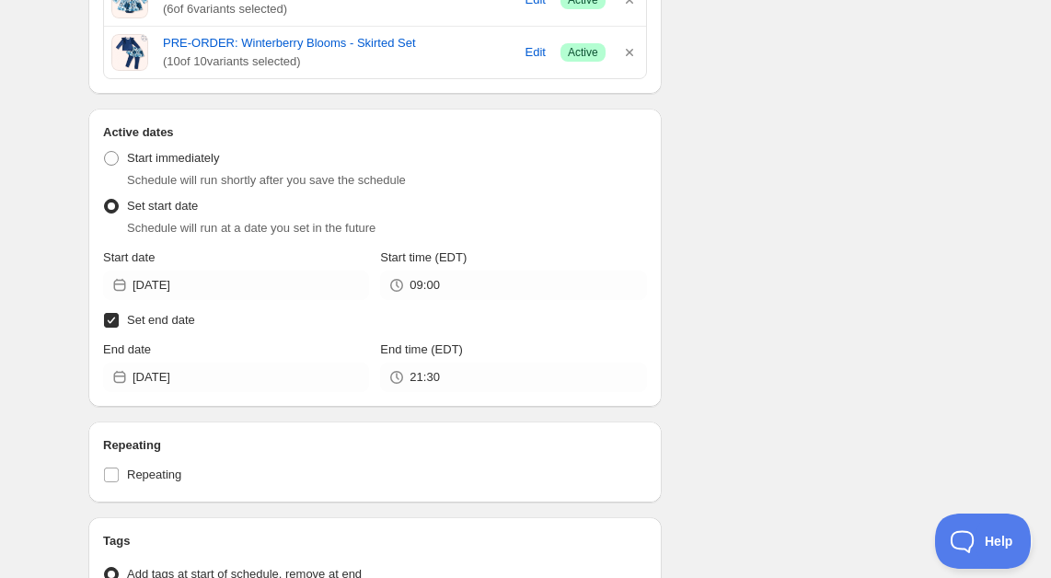
click at [113, 325] on input "Set end date" at bounding box center [111, 320] width 15 height 15
checkbox input "false"
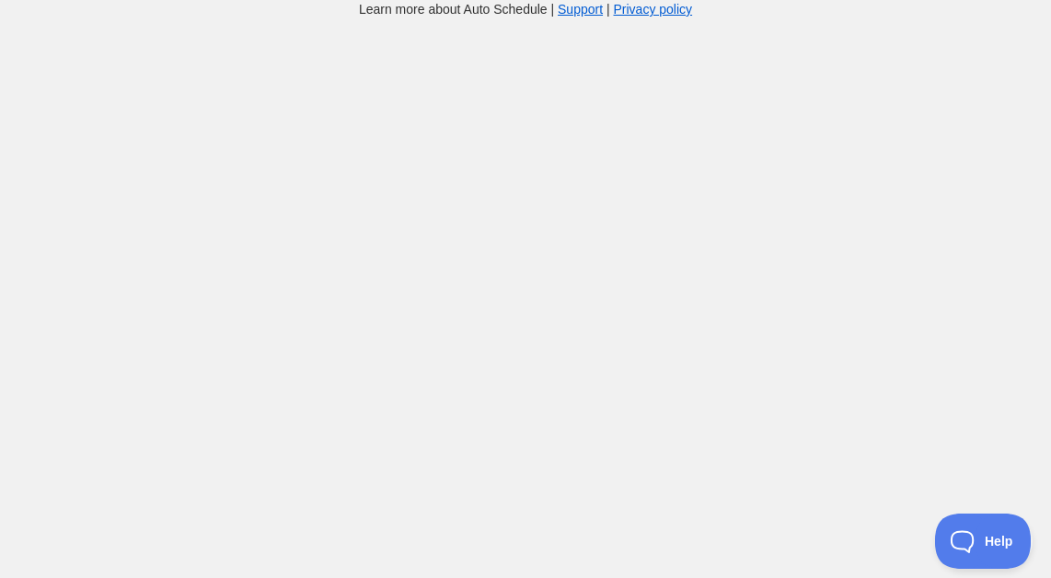
scroll to position [18, 0]
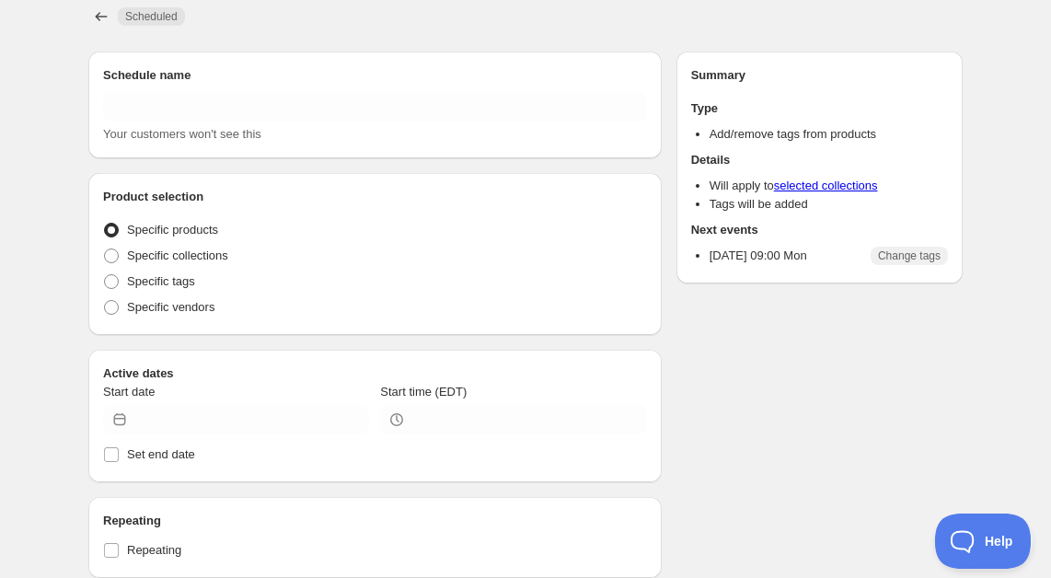
type input "ADD TAG - Winterberry Blooms"
radio input "true"
type input "[DATE]"
type input "09:00"
radio input "true"
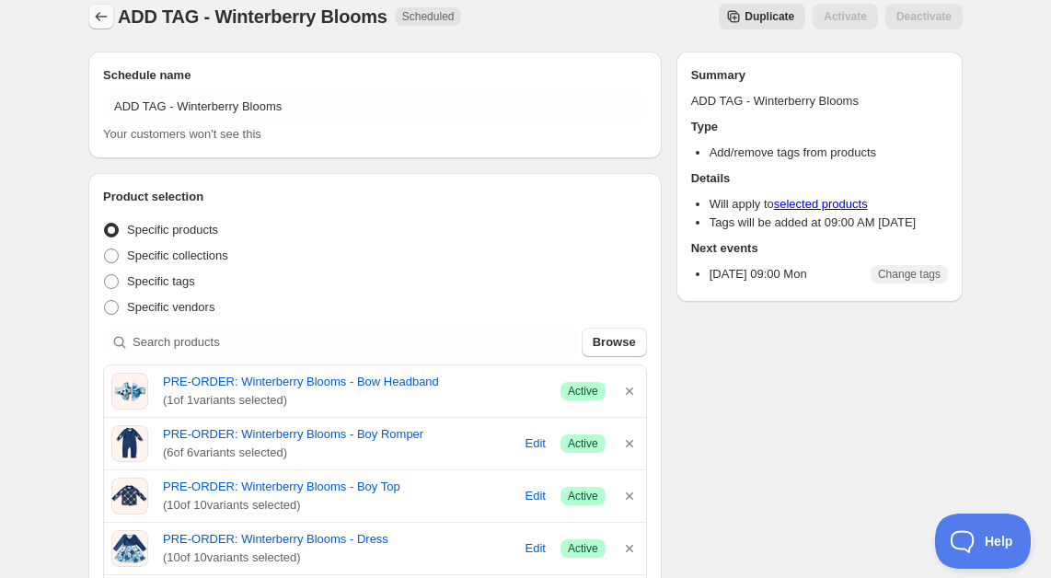
click at [97, 17] on icon "Schedules" at bounding box center [102, 16] width 12 height 8
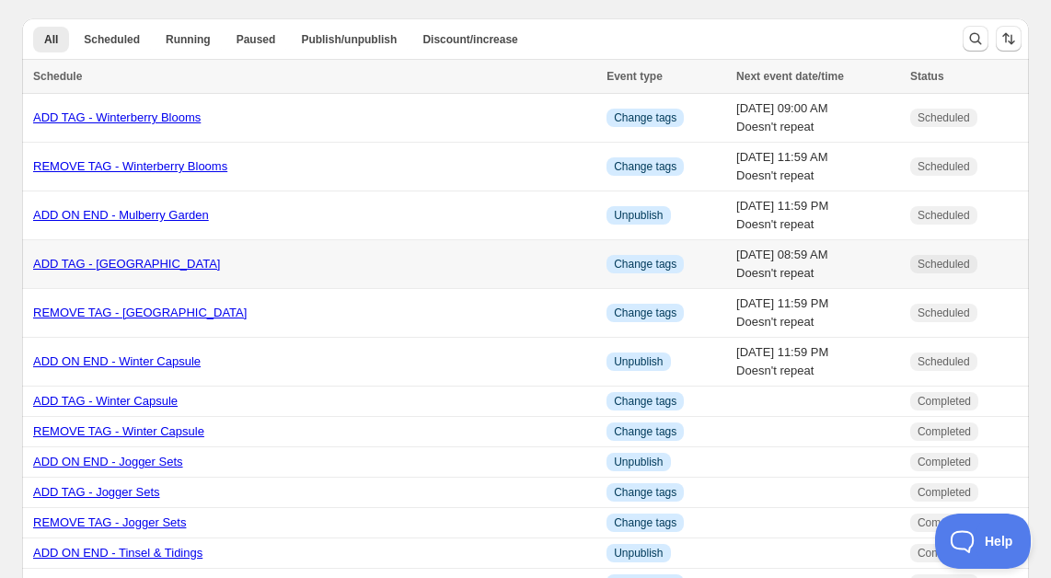
click at [127, 262] on link "ADD TAG - [GEOGRAPHIC_DATA]" at bounding box center [126, 264] width 187 height 14
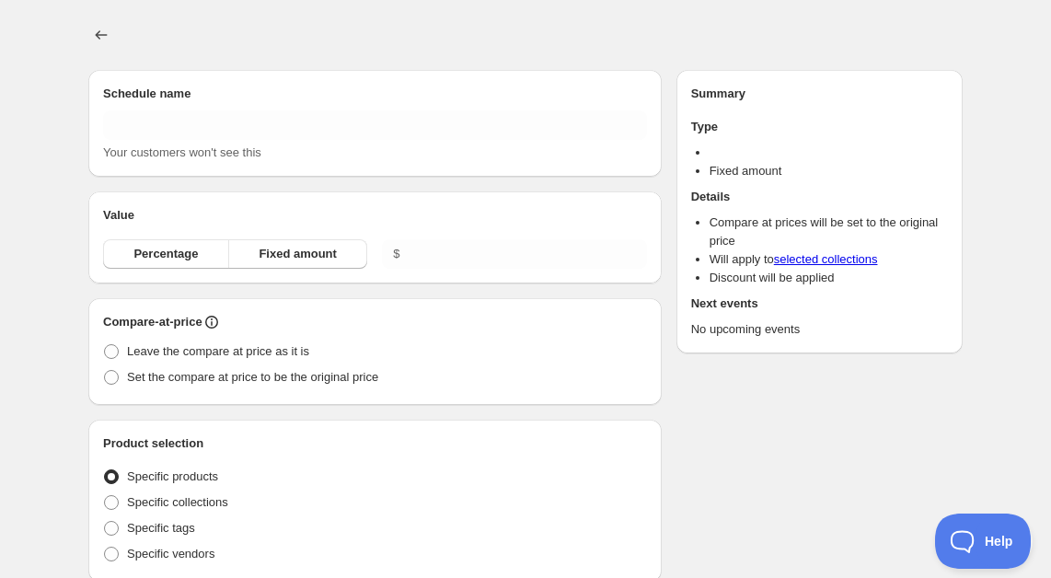
type input "ADD TAG - [GEOGRAPHIC_DATA]"
radio input "true"
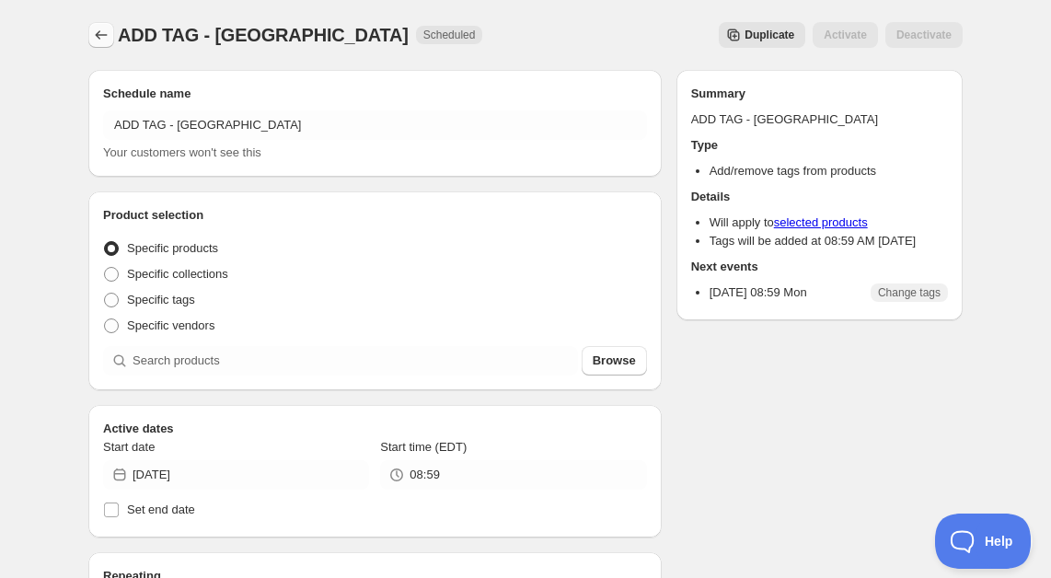
click at [98, 34] on icon "Schedules" at bounding box center [101, 35] width 18 height 18
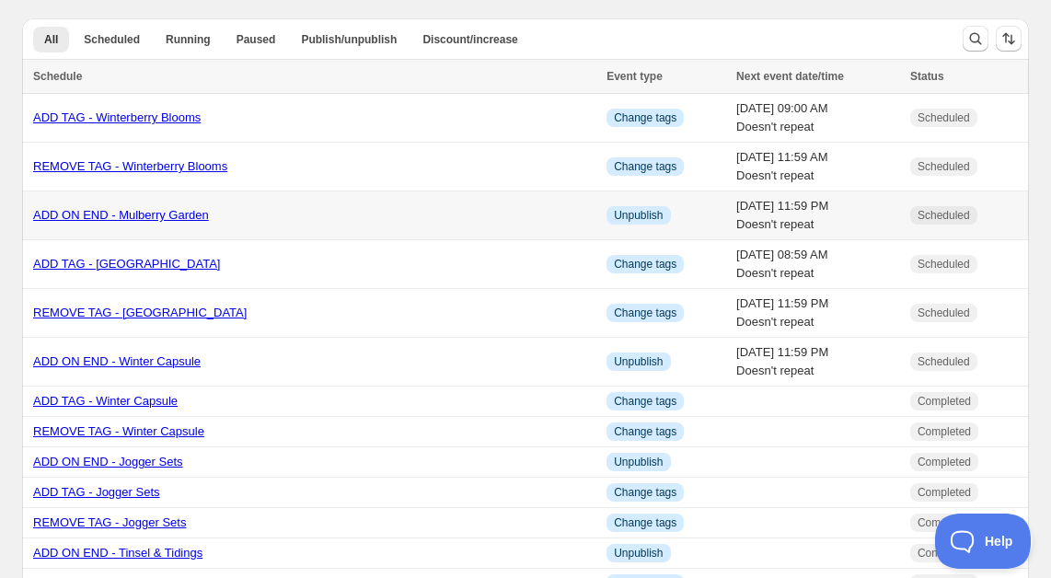
click at [123, 215] on link "ADD ON END - Mulberry Garden" at bounding box center [121, 215] width 176 height 14
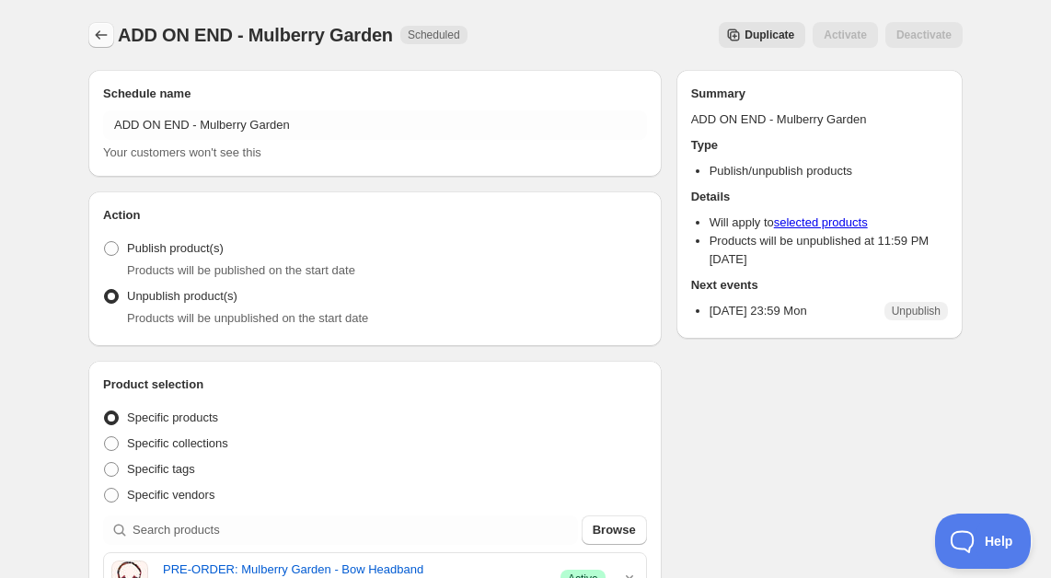
click at [92, 29] on icon "Schedules" at bounding box center [101, 35] width 18 height 18
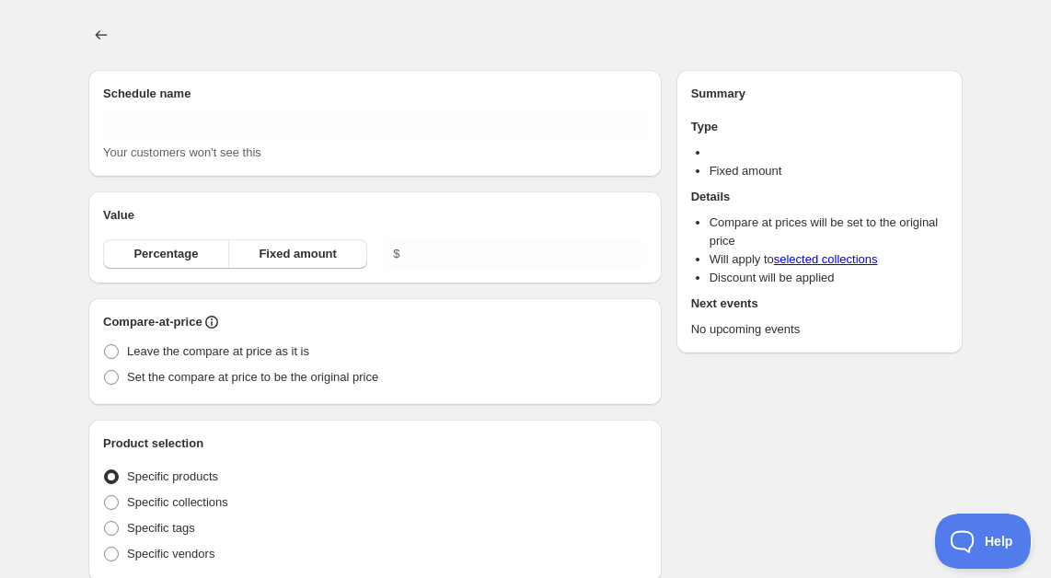
type input "New schedule [DATE] 20:31"
radio input "true"
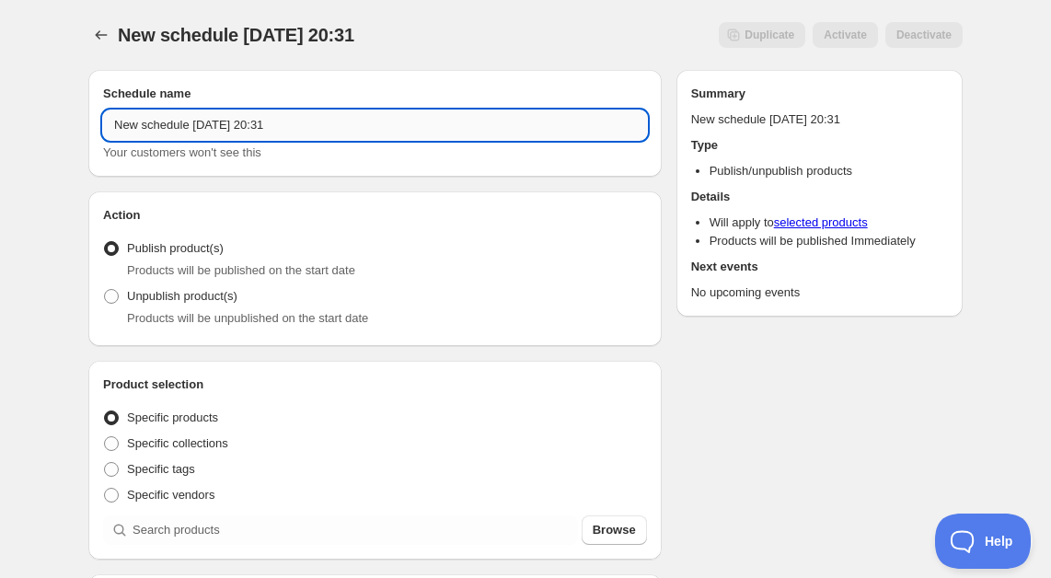
click at [187, 133] on input "New schedule [DATE] 20:31" at bounding box center [375, 124] width 544 height 29
type input "ADD ON END - Winterberry Blooms"
click at [110, 300] on span at bounding box center [111, 296] width 15 height 15
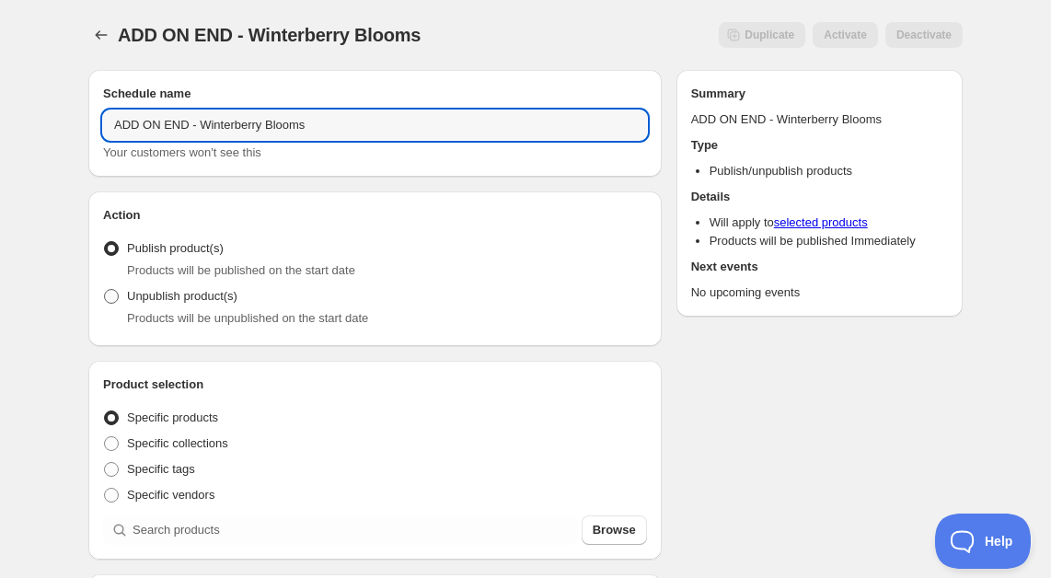
click at [105, 290] on input "Unpublish product(s)" at bounding box center [104, 289] width 1 height 1
radio input "true"
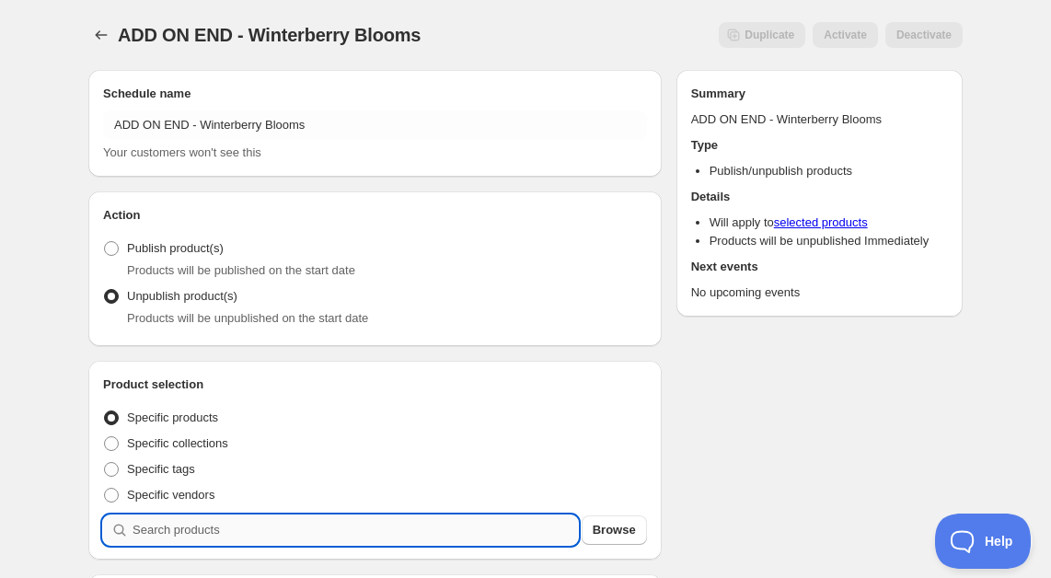
click at [141, 541] on input "search" at bounding box center [355, 529] width 445 height 29
type input "w"
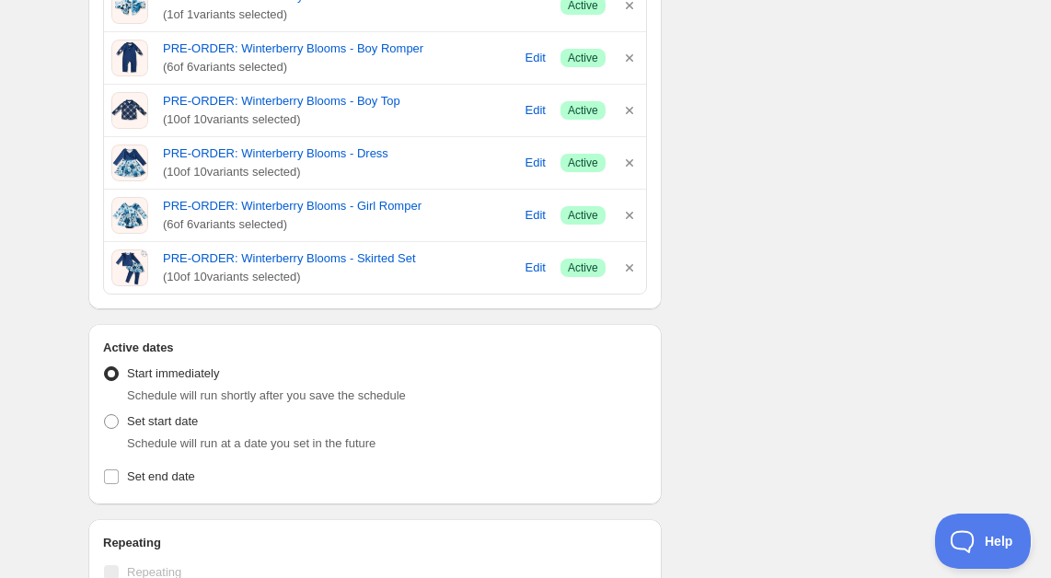
scroll to position [575, 0]
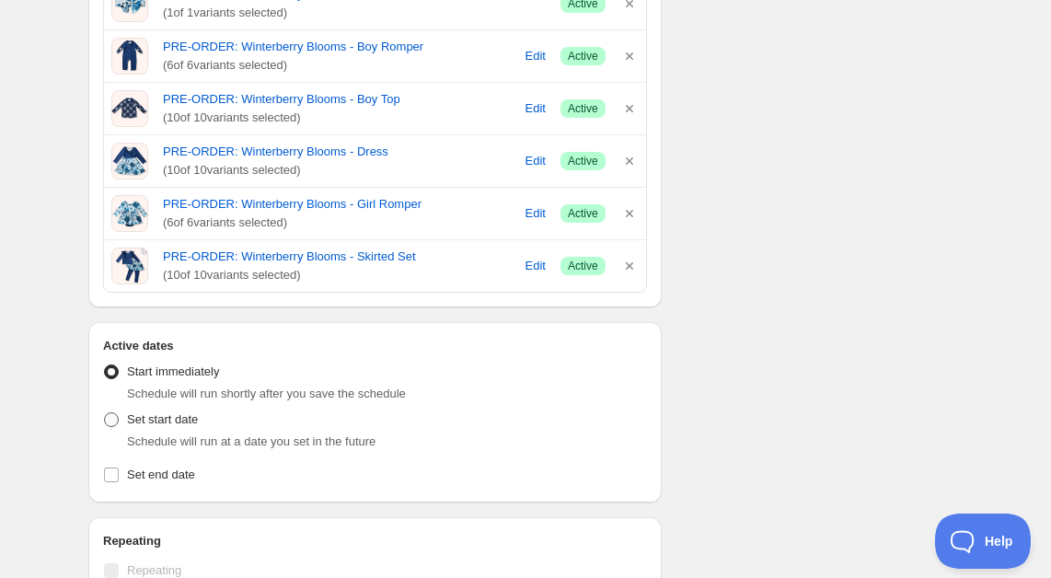
click at [110, 419] on span at bounding box center [111, 419] width 15 height 15
click at [105, 413] on input "Set start date" at bounding box center [104, 412] width 1 height 1
radio input "true"
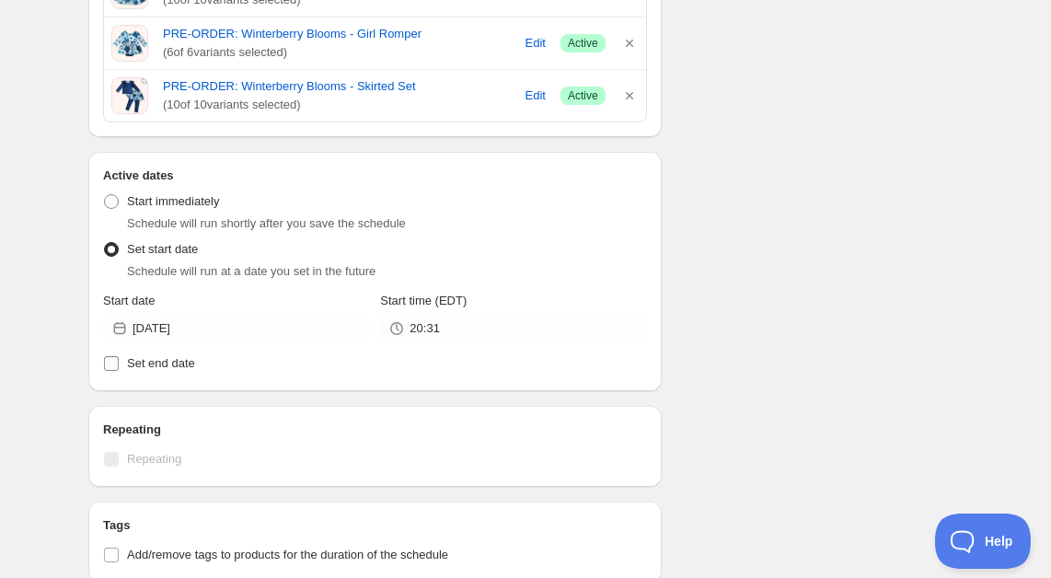
scroll to position [744, 0]
click at [114, 365] on input "Set end date" at bounding box center [111, 364] width 15 height 15
checkbox input "true"
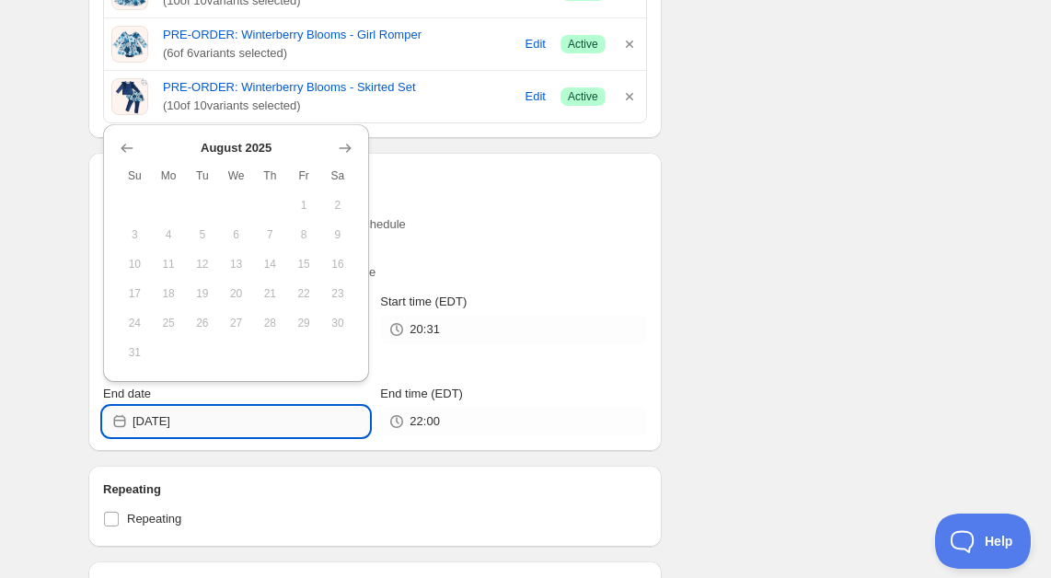
click at [300, 417] on input "[DATE]" at bounding box center [251, 421] width 236 height 29
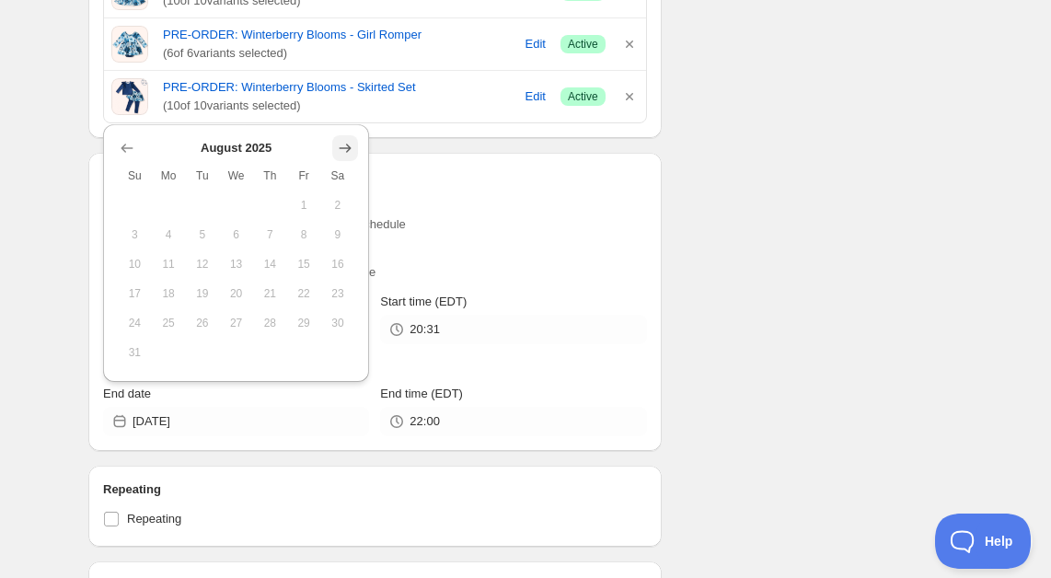
click at [345, 143] on icon "Show next month, September 2025" at bounding box center [345, 148] width 18 height 18
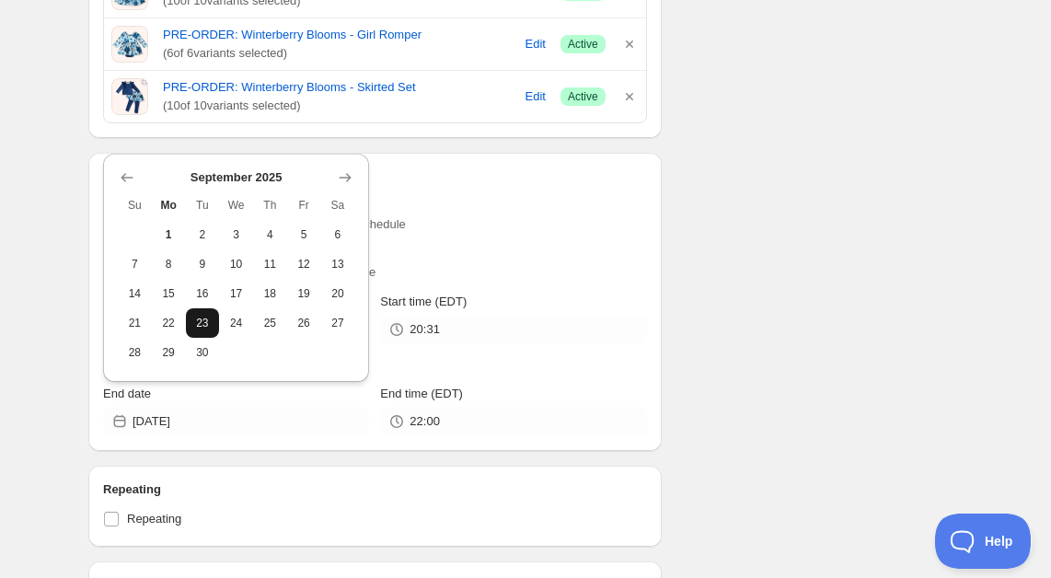
click at [202, 318] on span "23" at bounding box center [202, 323] width 19 height 15
type input "[DATE]"
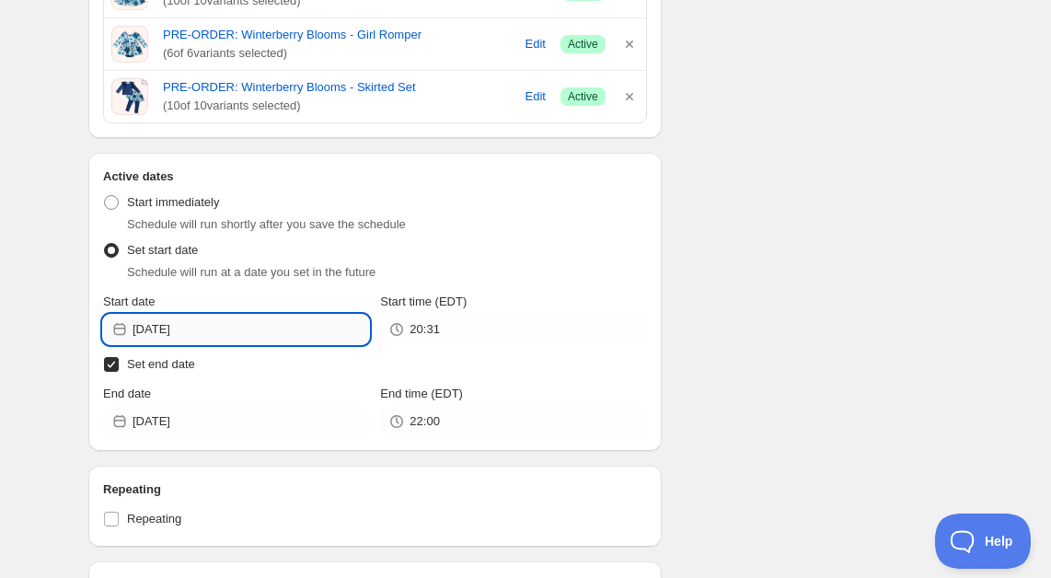
click at [211, 334] on input "[DATE]" at bounding box center [251, 329] width 236 height 29
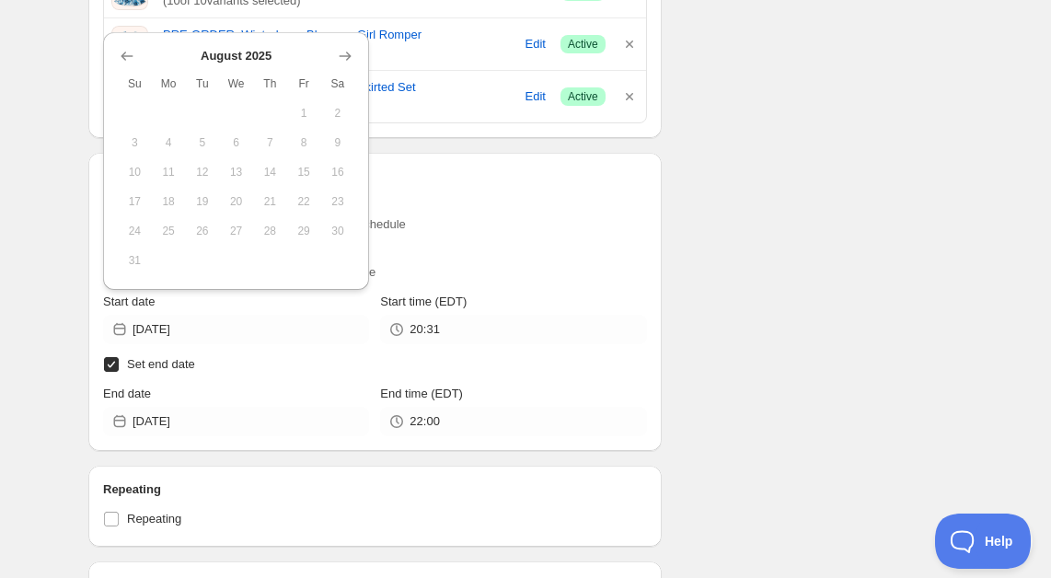
click at [113, 370] on input "Set end date" at bounding box center [111, 364] width 15 height 15
checkbox input "false"
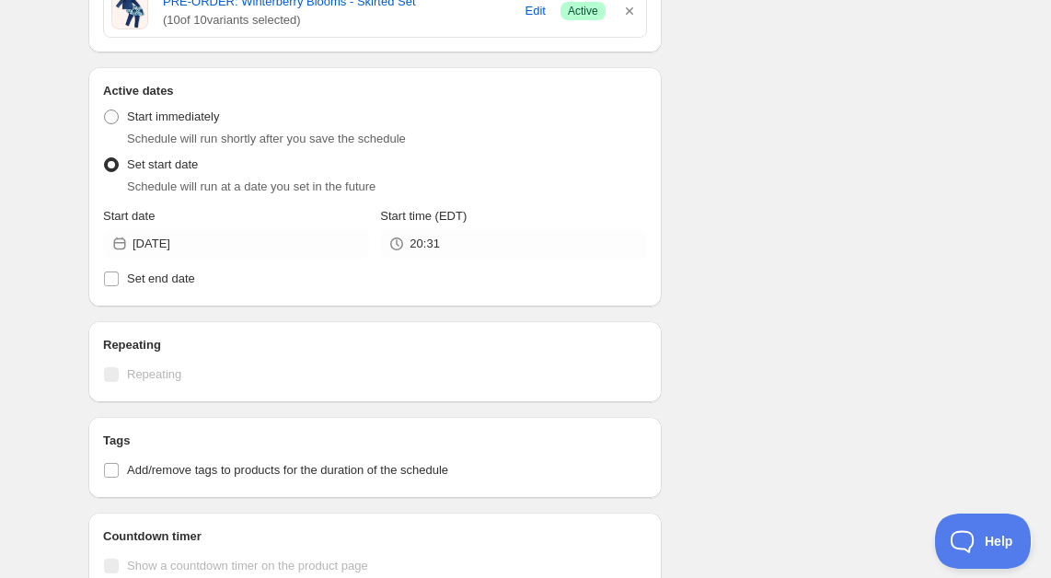
scroll to position [841, 0]
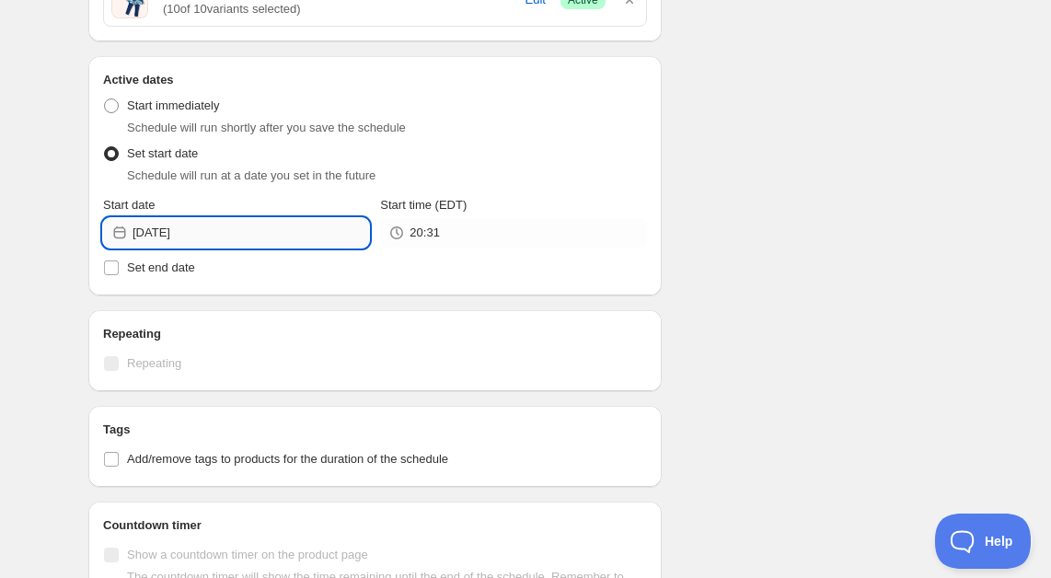
click at [241, 232] on input "[DATE]" at bounding box center [251, 232] width 236 height 29
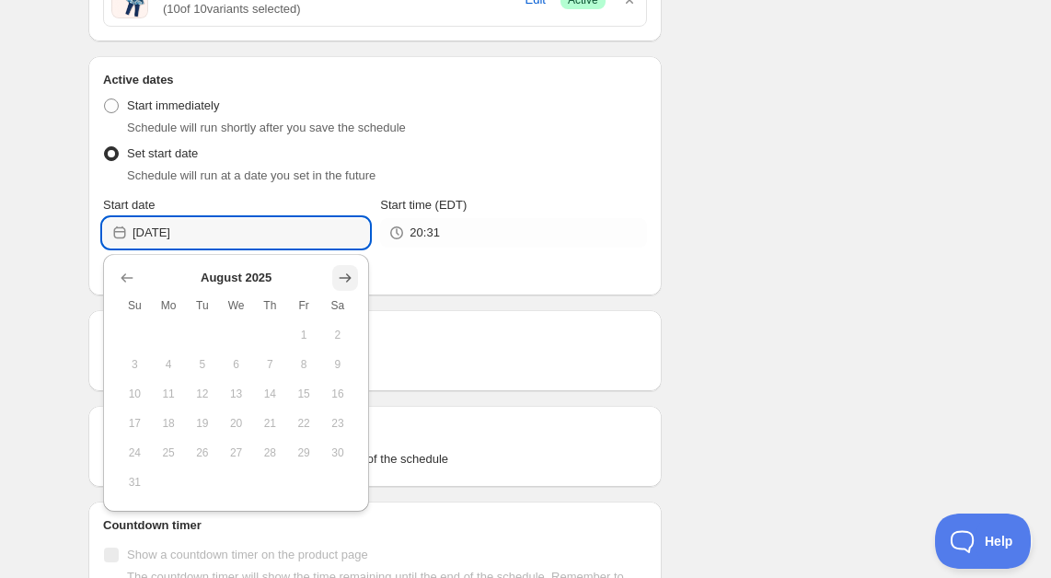
click at [347, 275] on icon "Show next month, September 2025" at bounding box center [345, 278] width 18 height 18
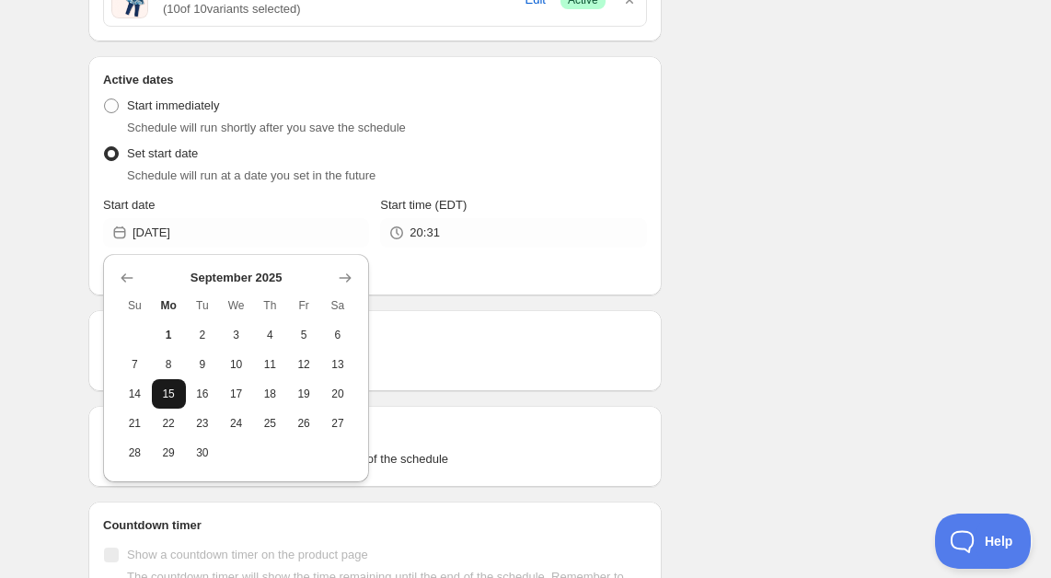
click at [172, 396] on span "15" at bounding box center [168, 393] width 19 height 15
type input "[DATE]"
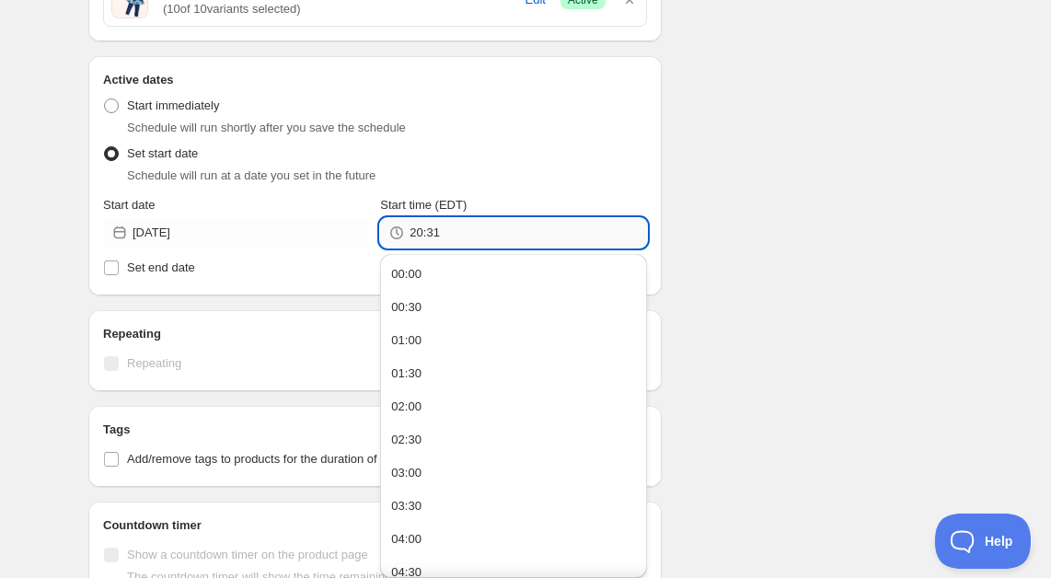
click at [476, 236] on input "20:31" at bounding box center [527, 232] width 236 height 29
type input "23:59"
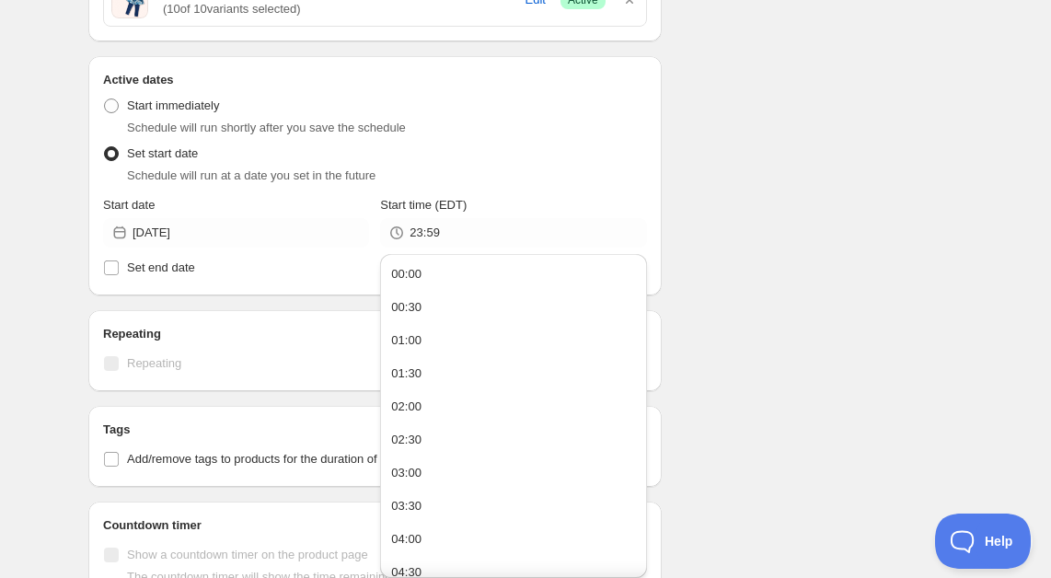
click at [784, 270] on div "Schedule name ADD ON END - Winterberry Blooms Your customers won't see this Act…" at bounding box center [518, 58] width 889 height 1689
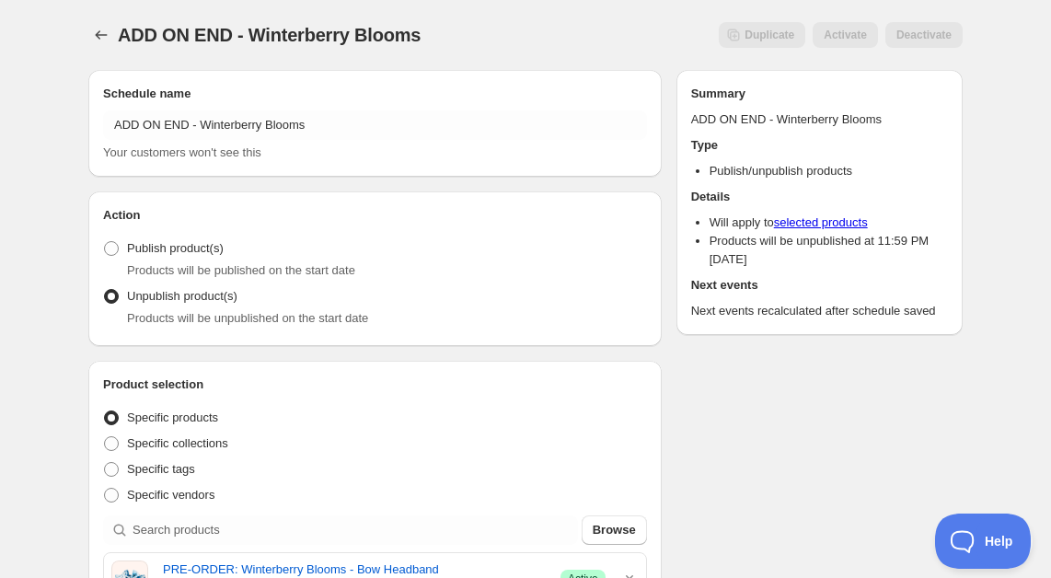
scroll to position [0, 0]
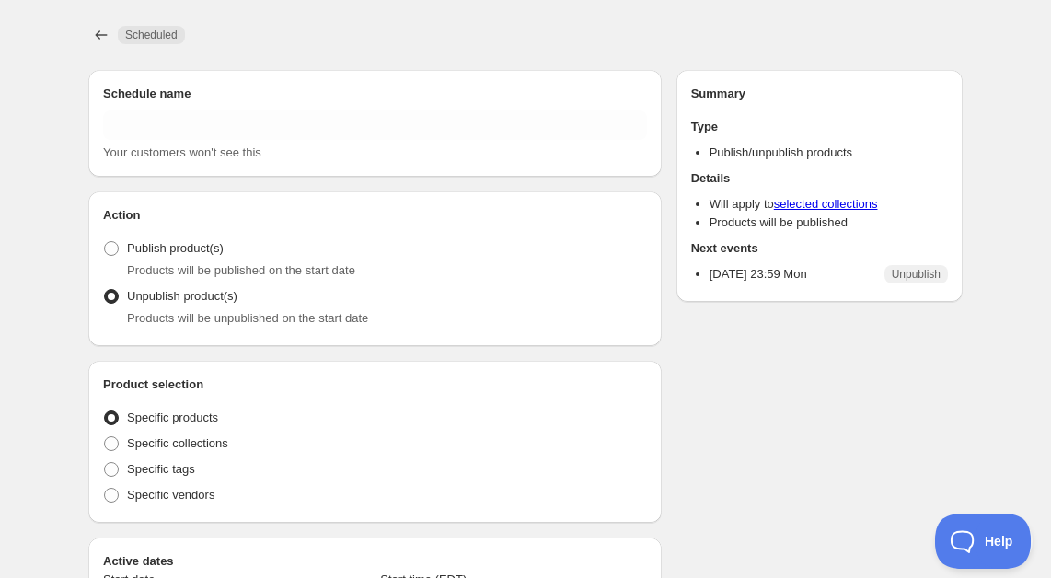
type input "ADD ON END - Winterberry Blooms"
radio input "true"
type input "[DATE]"
type input "23:59"
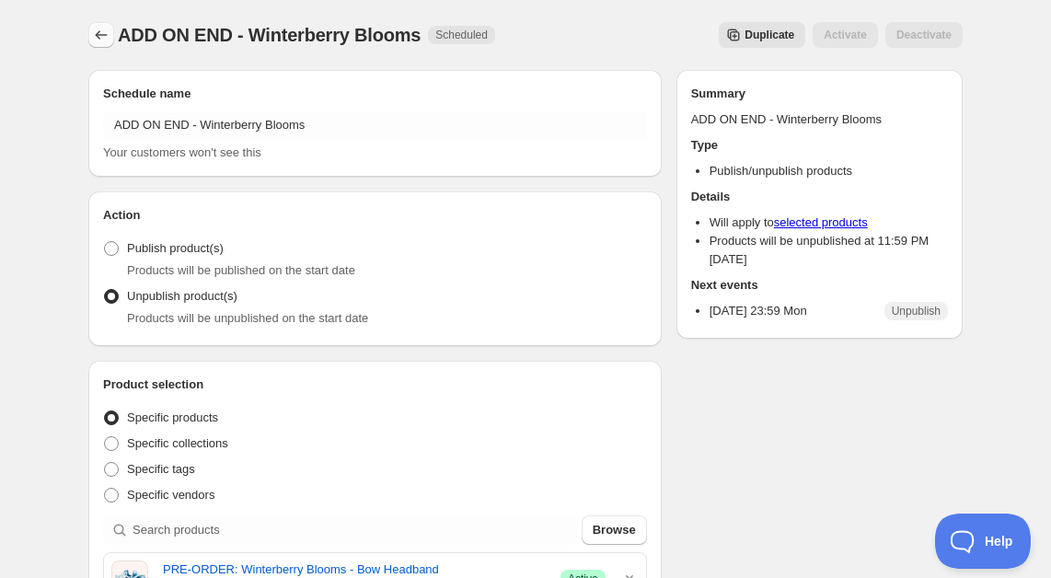
click at [101, 33] on icon "Schedules" at bounding box center [101, 35] width 18 height 18
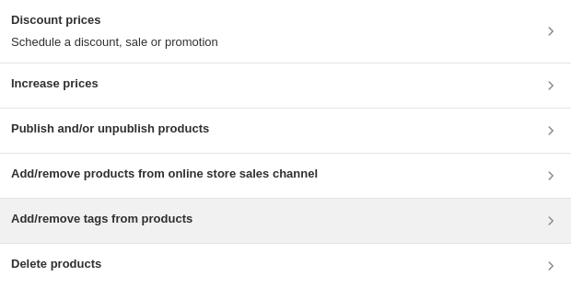
click at [292, 224] on div "Add/remove tags from products" at bounding box center [285, 221] width 548 height 22
click at [166, 220] on h3 "Add/remove tags from products" at bounding box center [101, 219] width 181 height 18
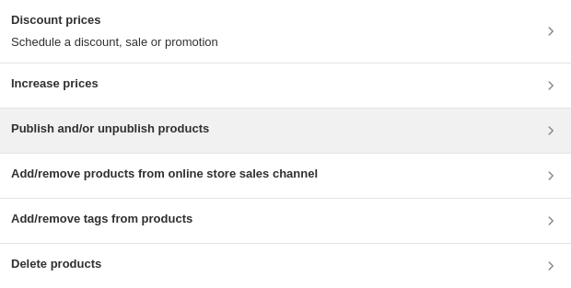
click at [144, 132] on h3 "Publish and/or unpublish products" at bounding box center [110, 129] width 198 height 18
